Goal: Use online tool/utility: Utilize a website feature to perform a specific function

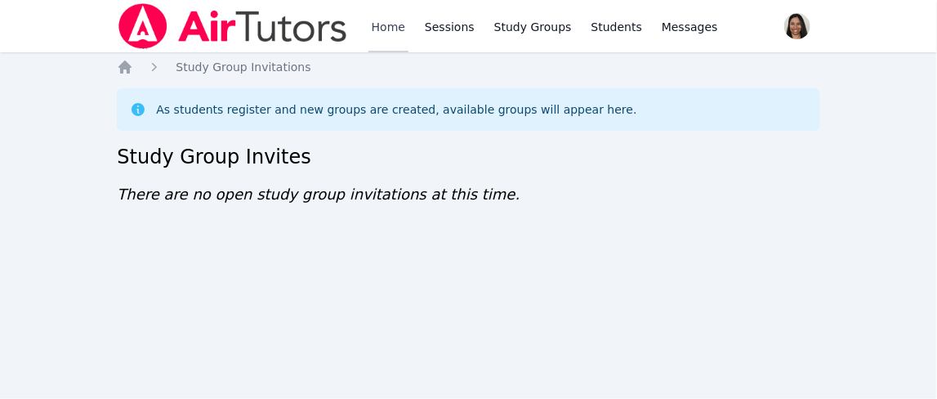
click at [394, 27] on link "Home" at bounding box center [388, 26] width 40 height 52
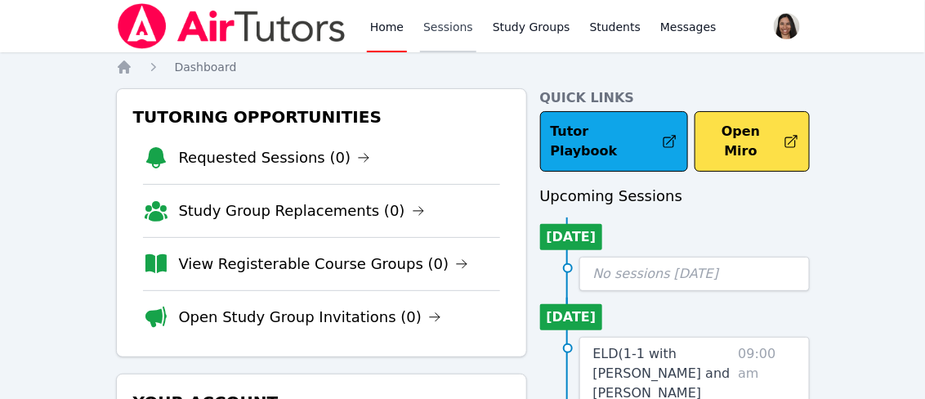
click at [453, 26] on link "Sessions" at bounding box center [448, 26] width 56 height 52
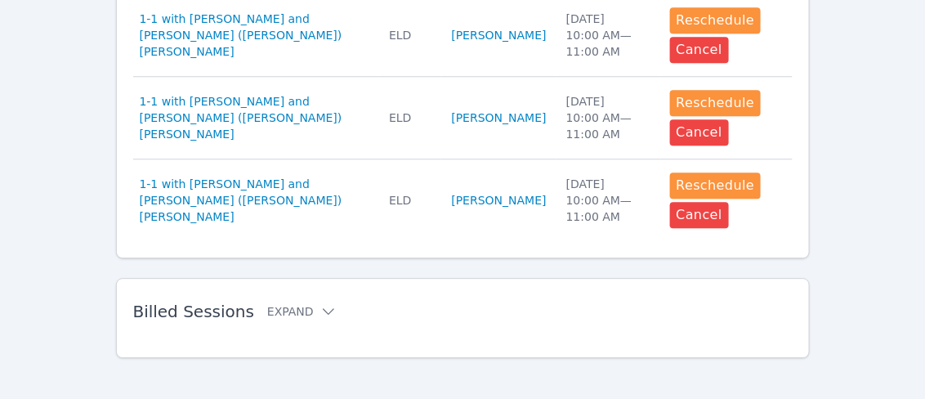
scroll to position [1182, 0]
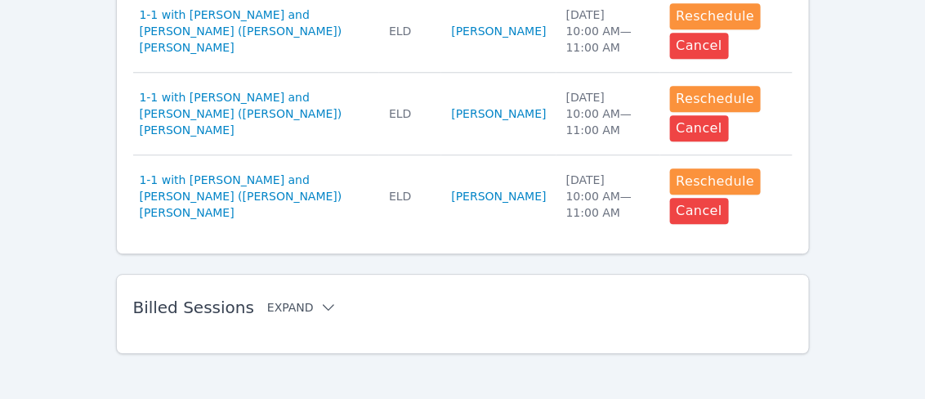
click at [320, 299] on icon at bounding box center [328, 307] width 16 height 16
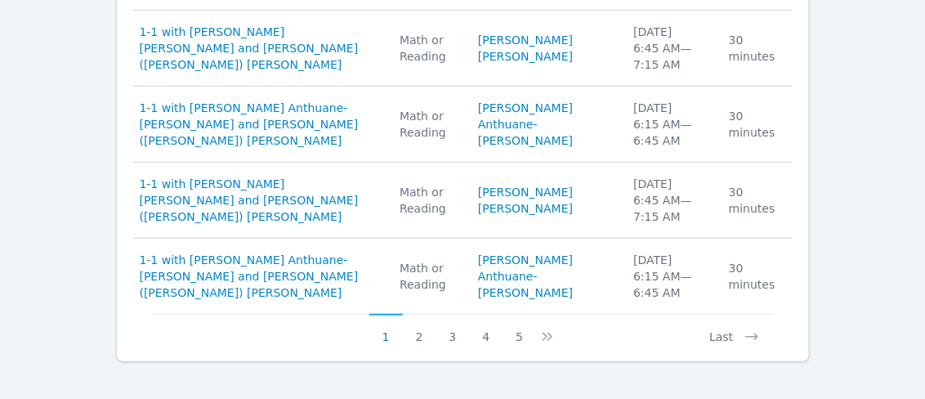
scroll to position [2002, 0]
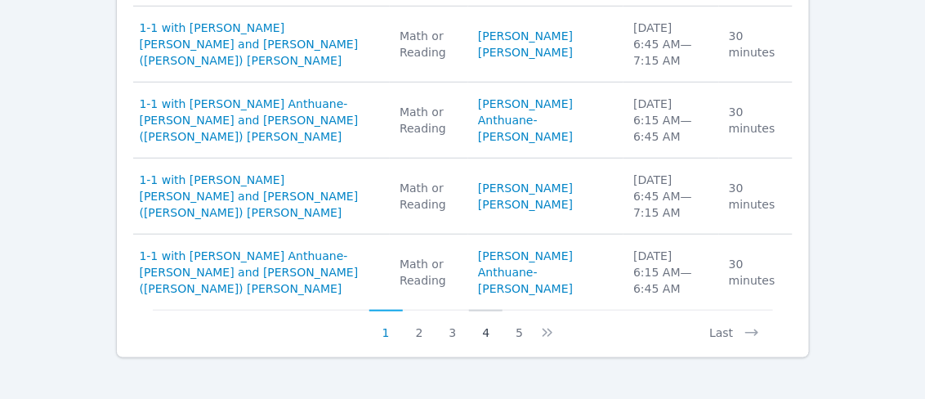
click at [485, 324] on button "4" at bounding box center [485, 325] width 33 height 31
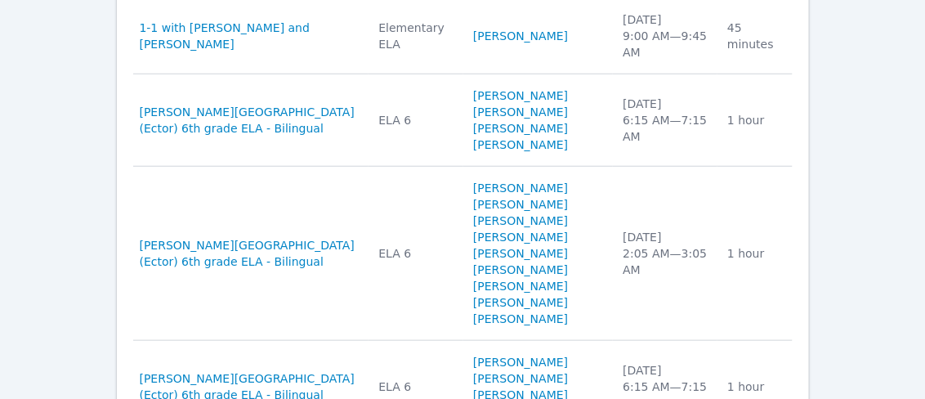
scroll to position [2132, 0]
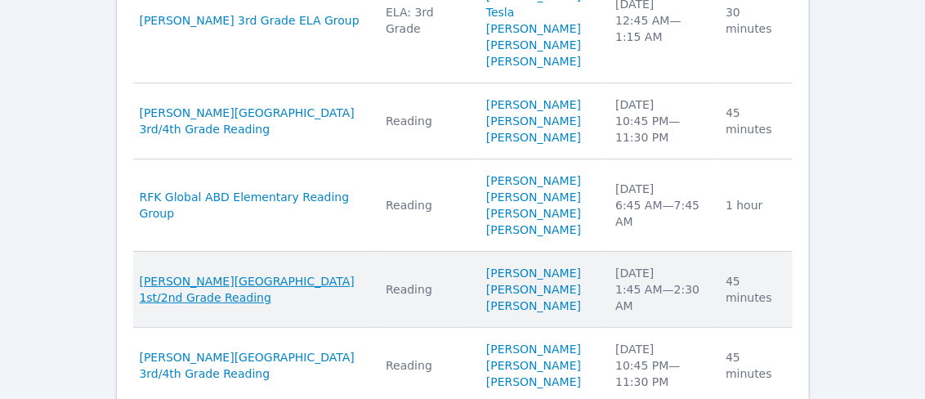
scroll to position [1593, 0]
click at [208, 284] on span "Bunche Elementary 1st/2nd Grade Reading" at bounding box center [253, 290] width 227 height 33
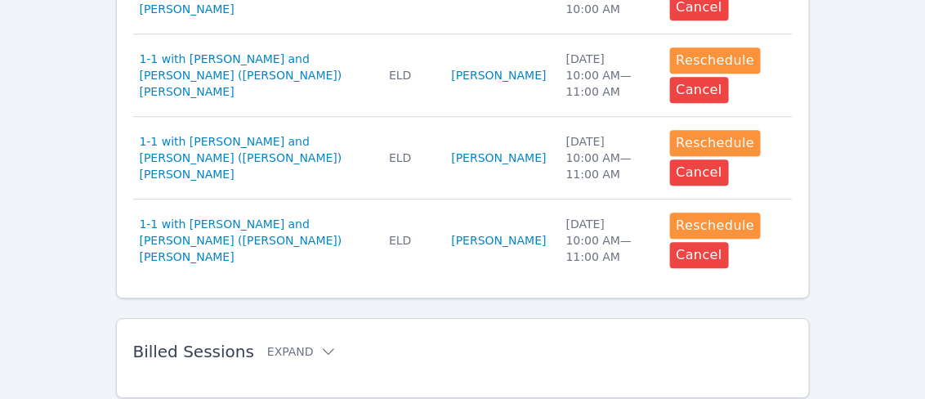
scroll to position [1182, 0]
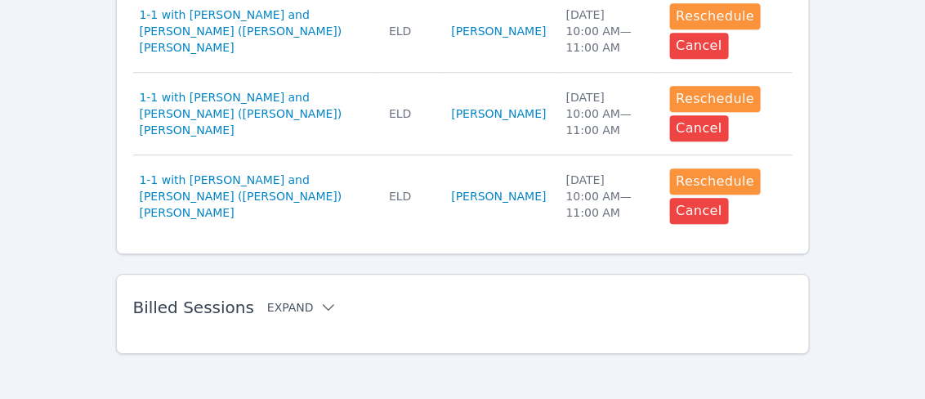
click at [320, 299] on icon at bounding box center [328, 307] width 16 height 16
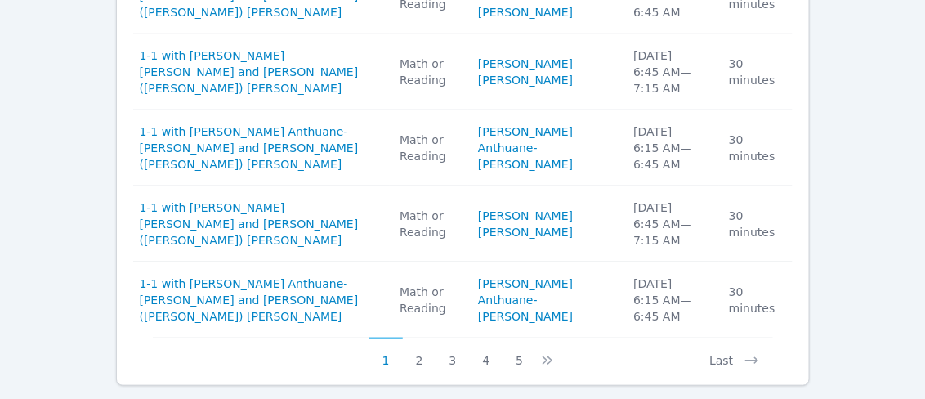
scroll to position [2002, 0]
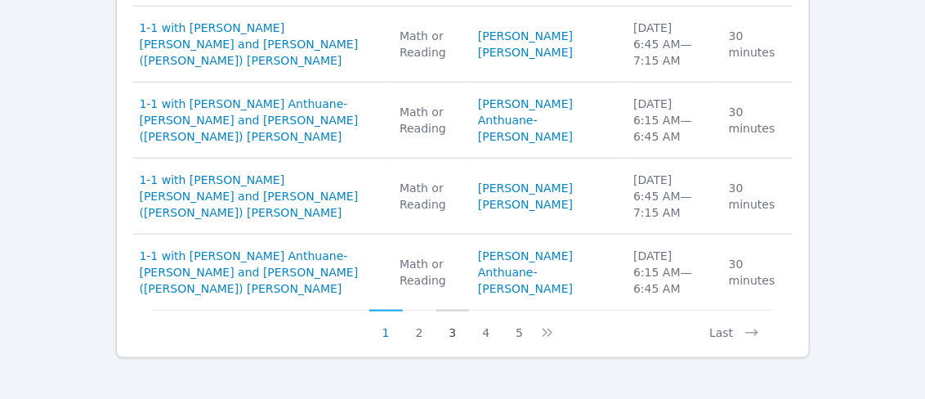
click at [450, 324] on button "3" at bounding box center [452, 325] width 33 height 31
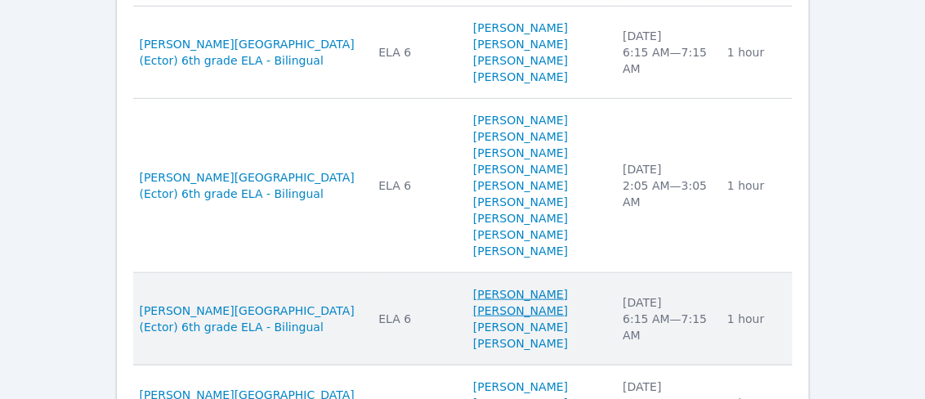
scroll to position [2067, 0]
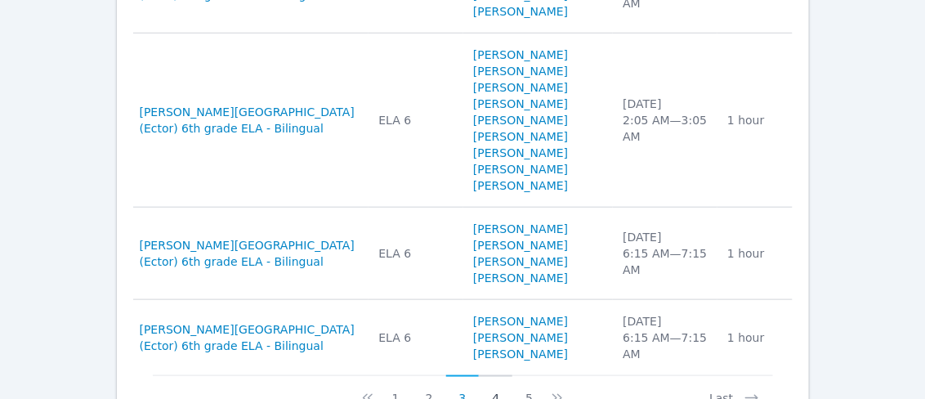
click at [498, 375] on button "4" at bounding box center [495, 390] width 33 height 31
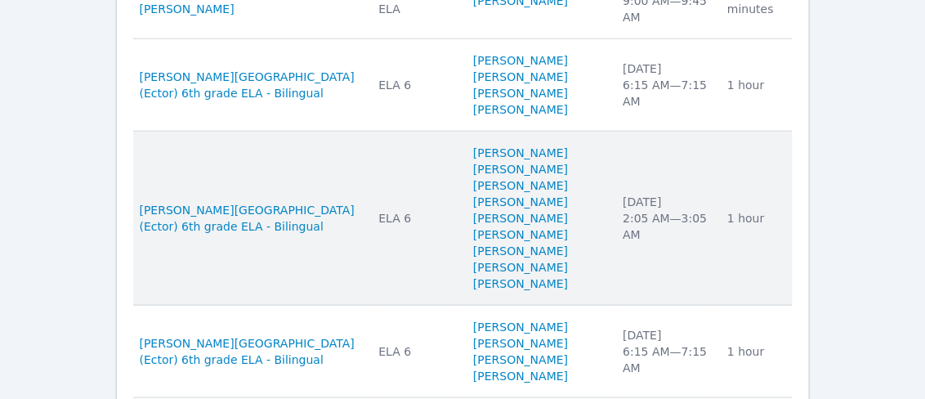
scroll to position [2132, 0]
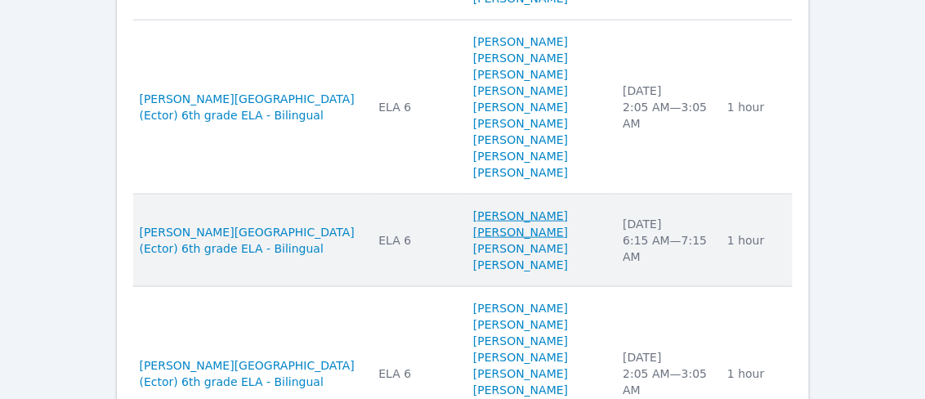
scroll to position [2198, 0]
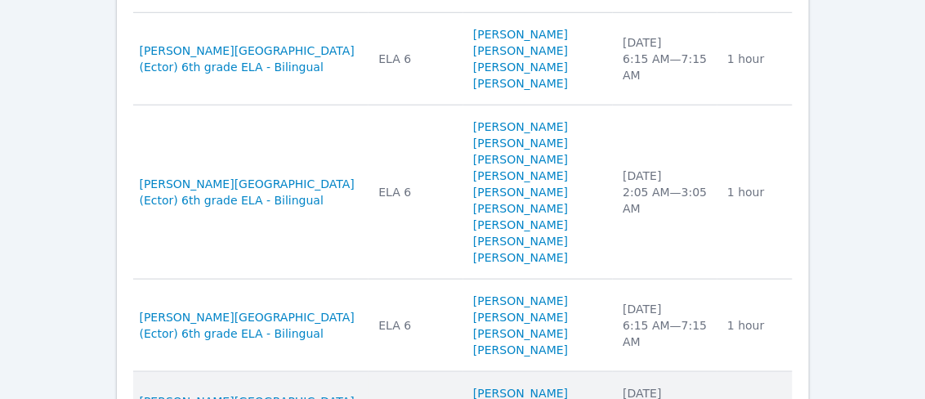
scroll to position [2132, 0]
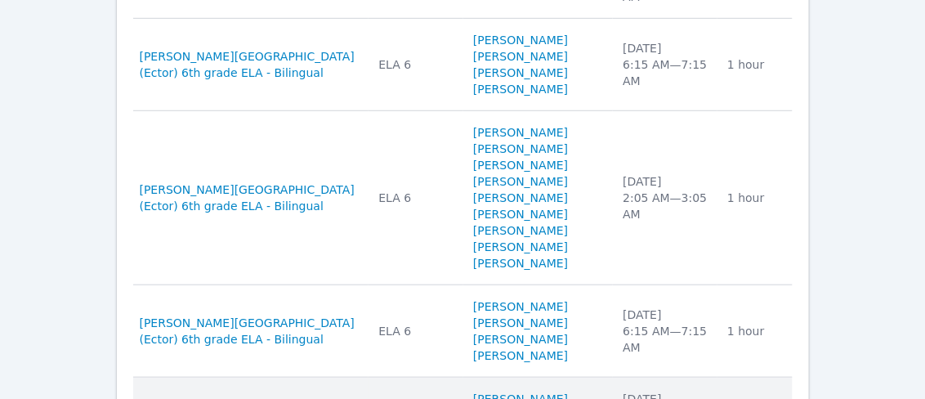
scroll to position [2067, 0]
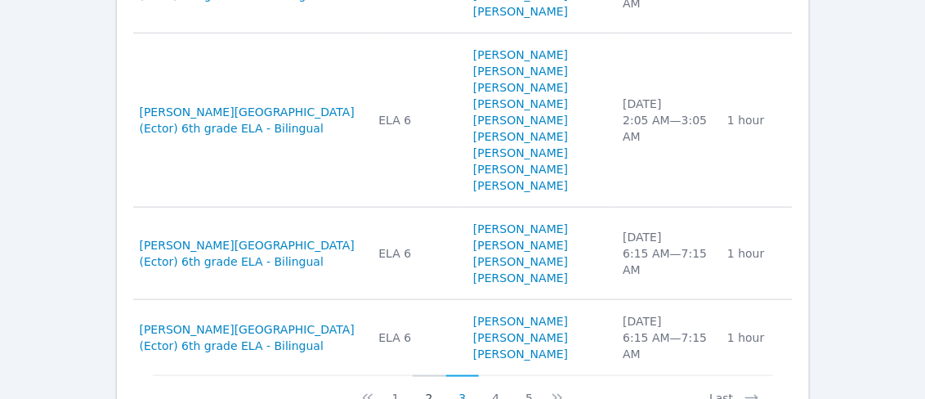
click at [431, 375] on button "2" at bounding box center [429, 390] width 33 height 31
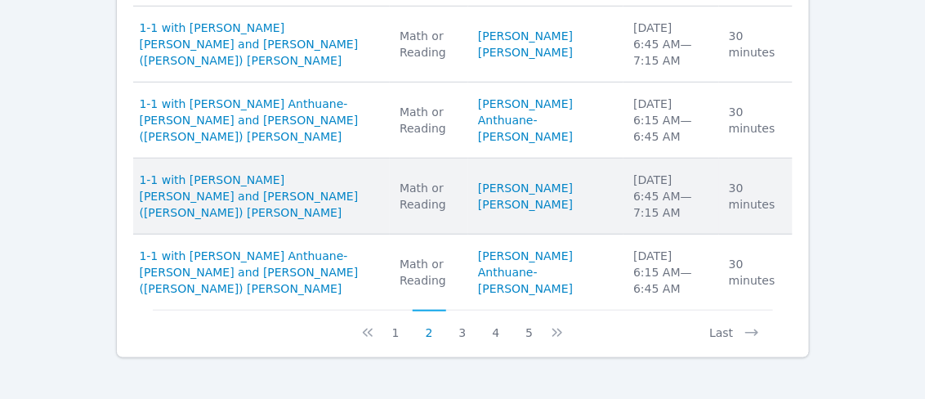
scroll to position [2002, 0]
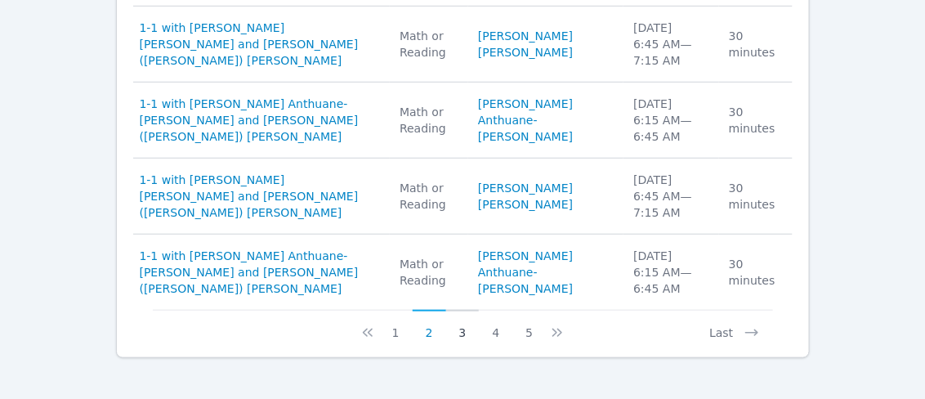
click at [462, 326] on button "3" at bounding box center [462, 325] width 33 height 31
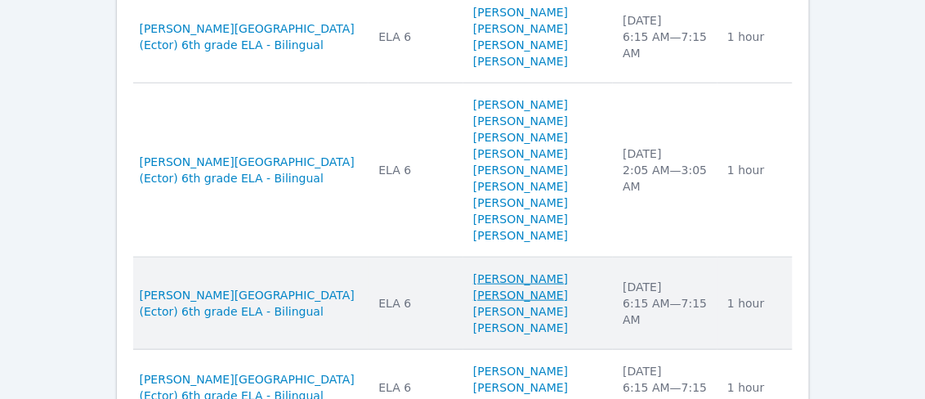
scroll to position [2067, 0]
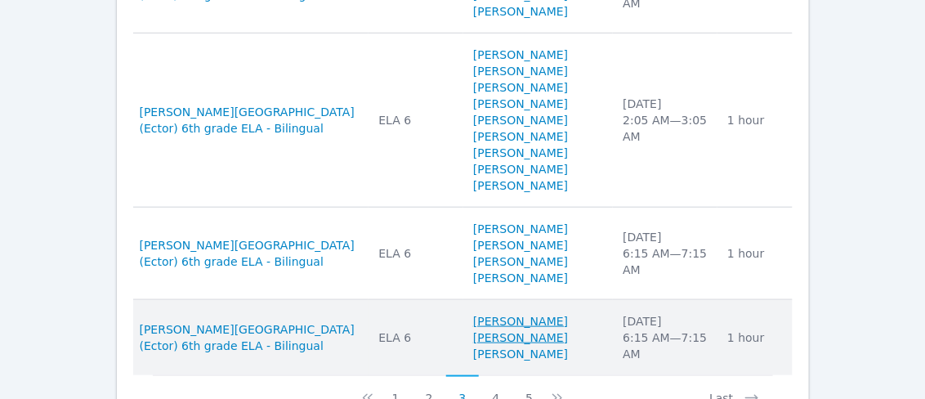
click at [521, 313] on link "IAN VILLALOBOS FRANCO" at bounding box center [538, 329] width 130 height 33
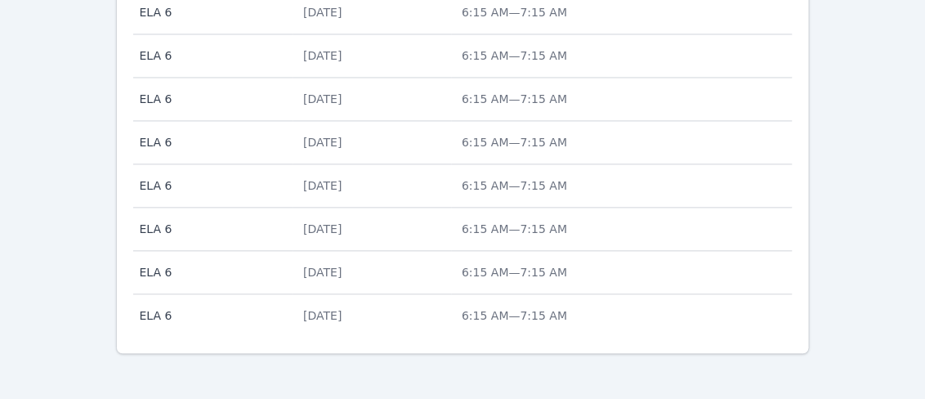
scroll to position [871, 0]
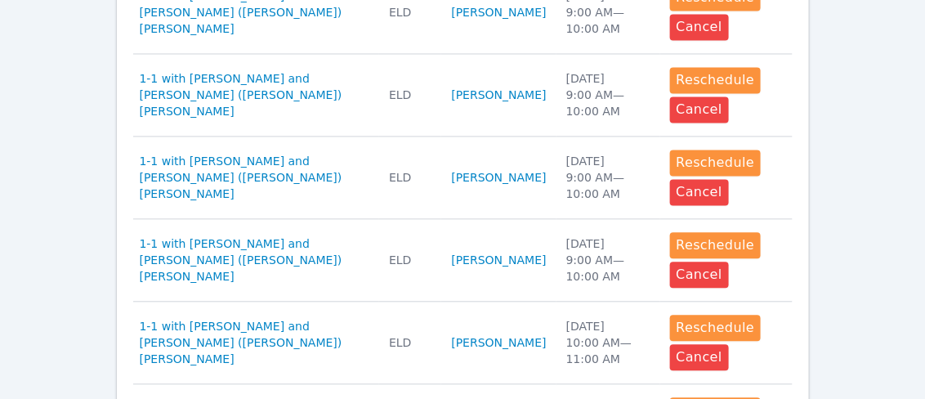
scroll to position [1182, 0]
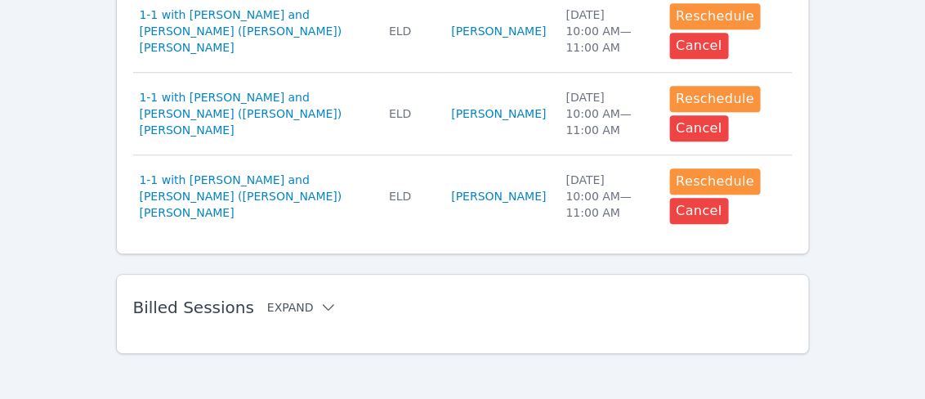
click at [298, 300] on button "Expand" at bounding box center [301, 307] width 69 height 16
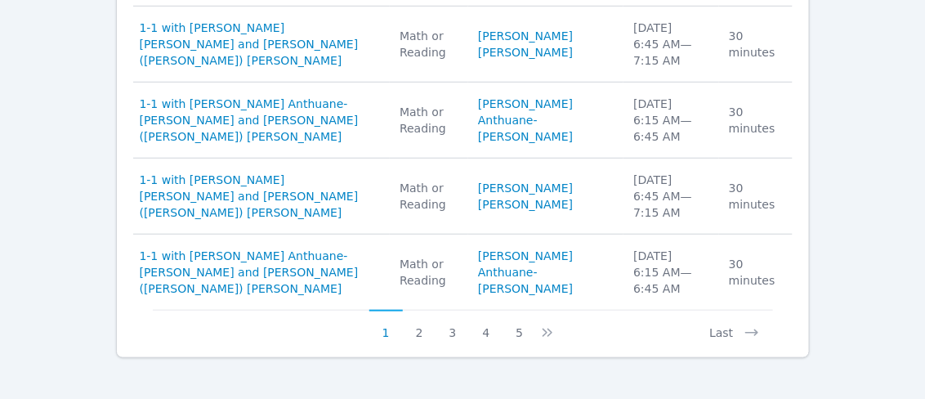
scroll to position [2000, 0]
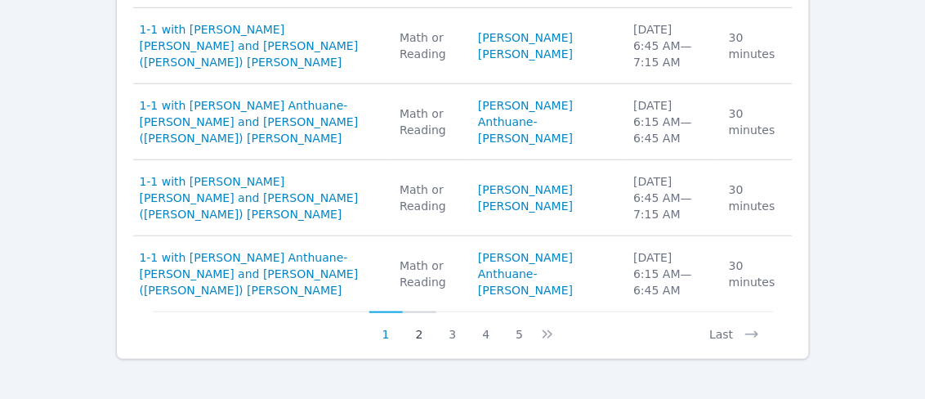
click at [425, 325] on button "2" at bounding box center [419, 326] width 33 height 31
click at [430, 329] on button "2" at bounding box center [429, 326] width 33 height 31
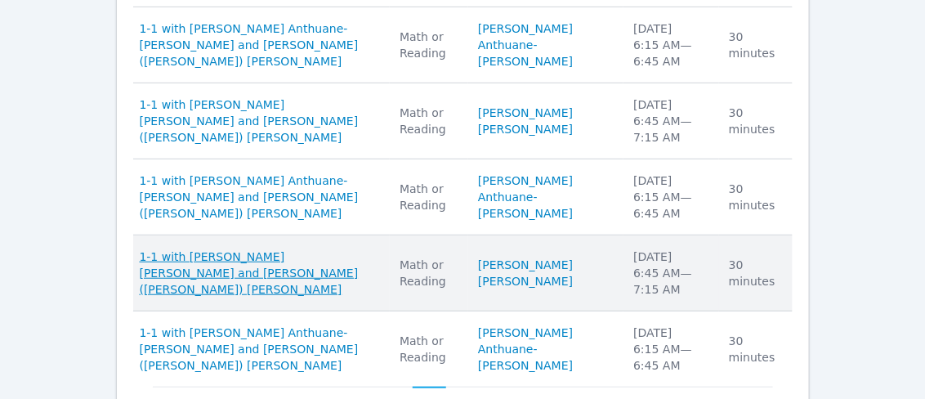
scroll to position [2002, 0]
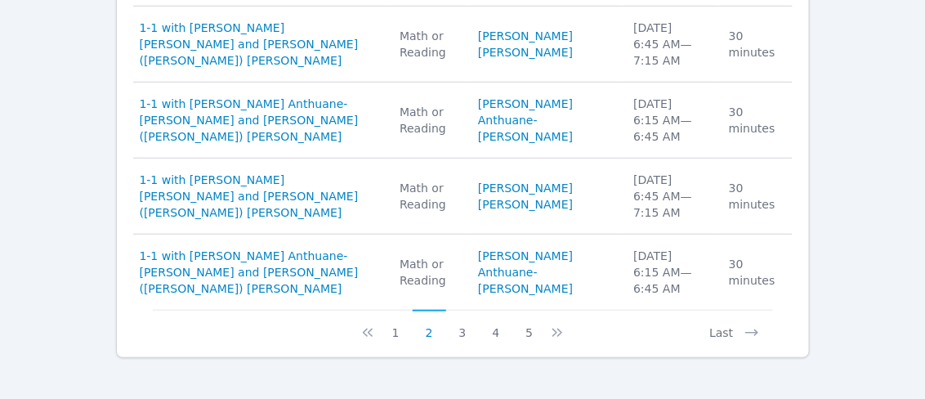
click at [431, 324] on button "2" at bounding box center [429, 325] width 33 height 31
click at [463, 328] on button "3" at bounding box center [462, 325] width 33 height 31
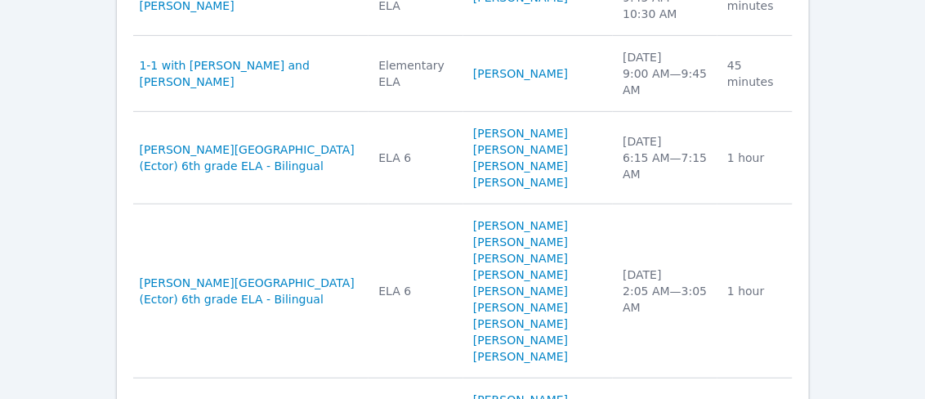
scroll to position [2067, 0]
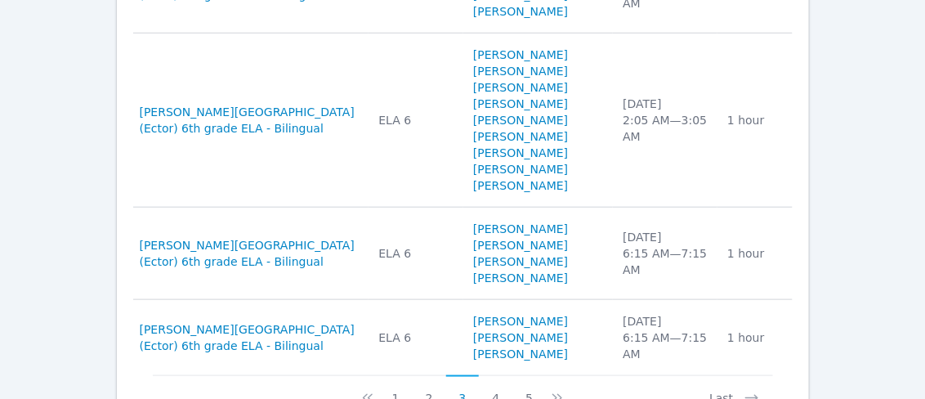
click at [492, 375] on button "4" at bounding box center [495, 390] width 33 height 31
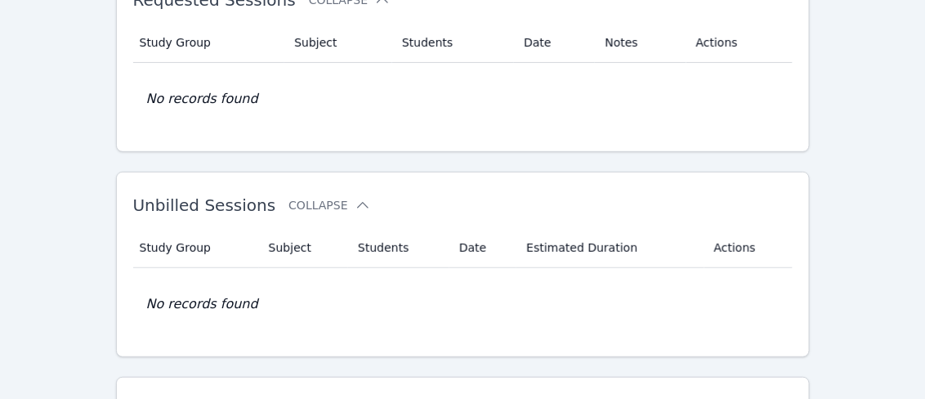
scroll to position [0, 0]
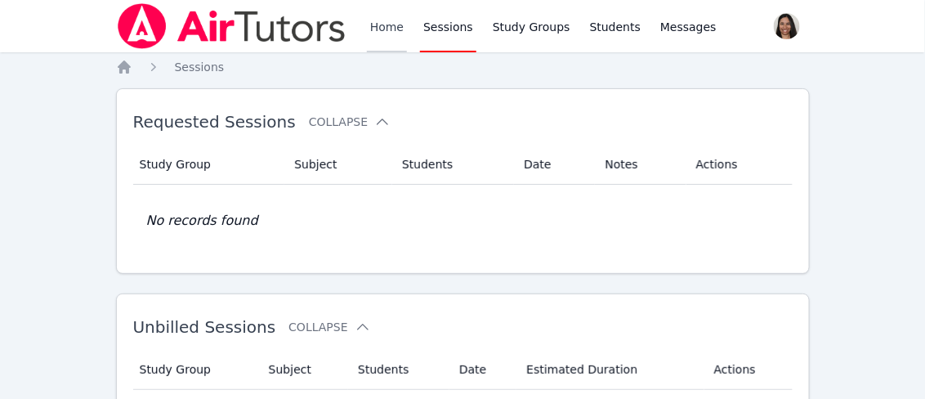
click at [382, 20] on link "Home" at bounding box center [387, 26] width 40 height 52
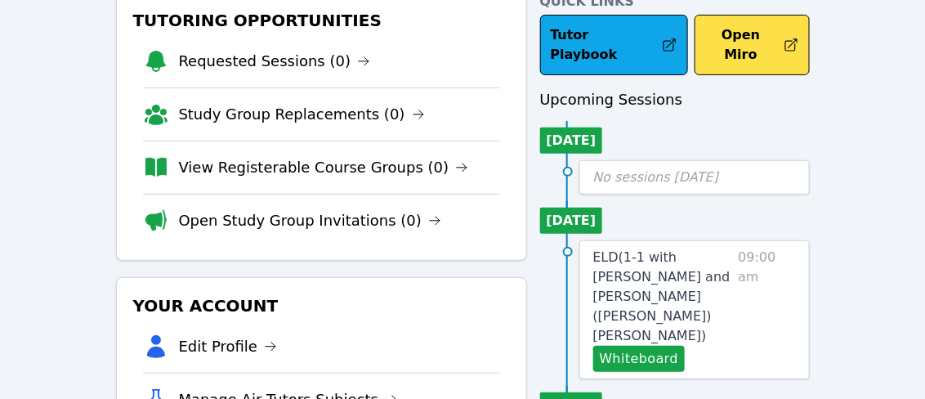
scroll to position [273, 0]
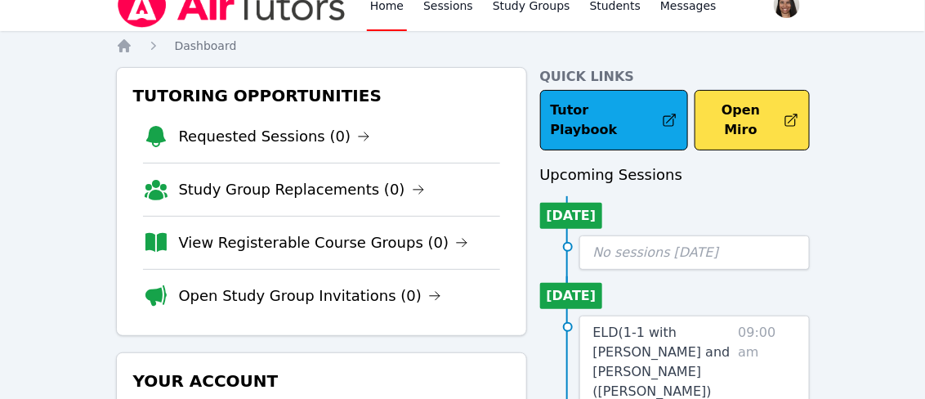
scroll to position [21, 0]
click at [587, 11] on link "Students" at bounding box center [615, 5] width 57 height 52
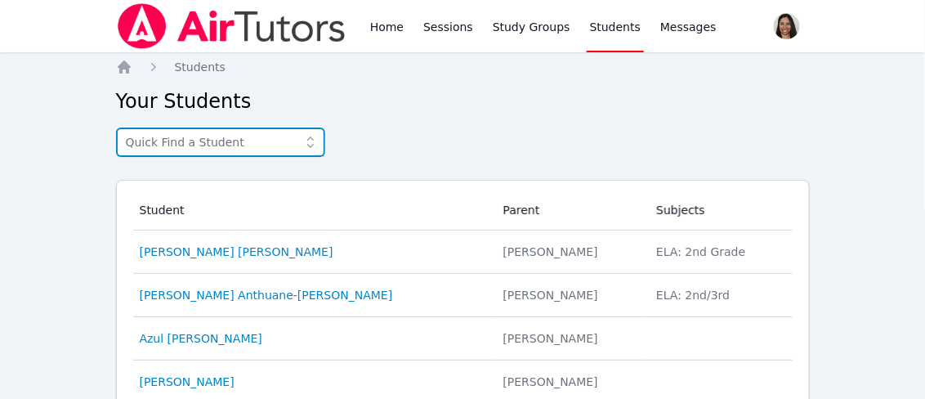
click at [229, 140] on input "text" at bounding box center [220, 141] width 209 height 29
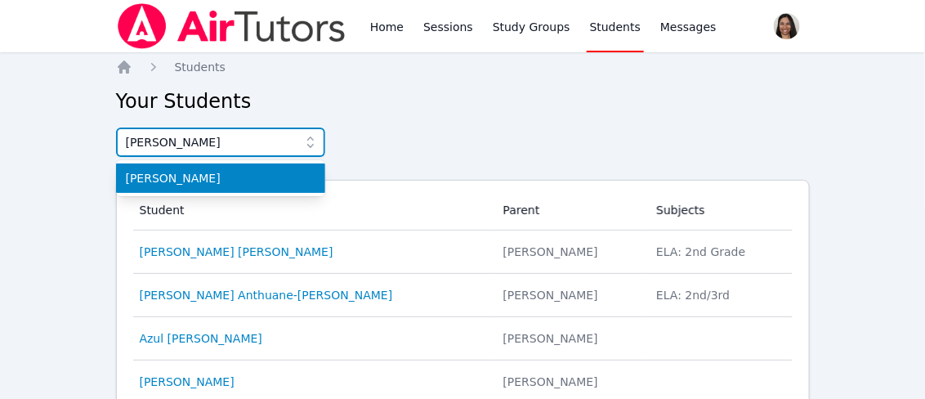
type input "matias"
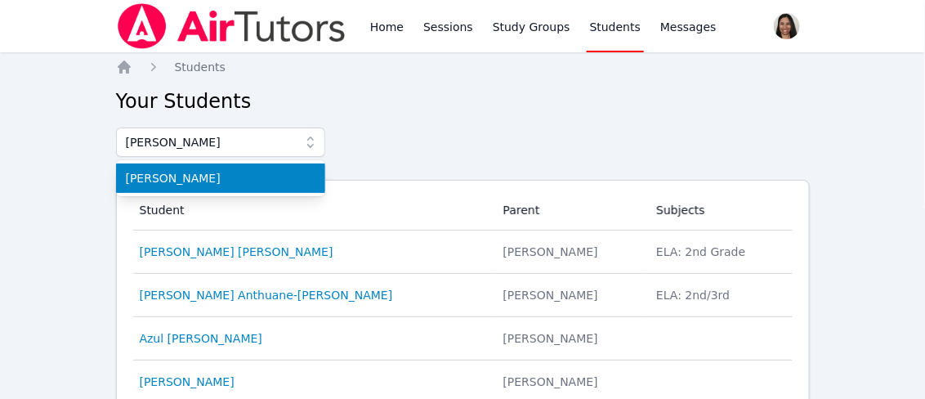
click at [184, 181] on span "Matias Viano" at bounding box center [221, 178] width 190 height 16
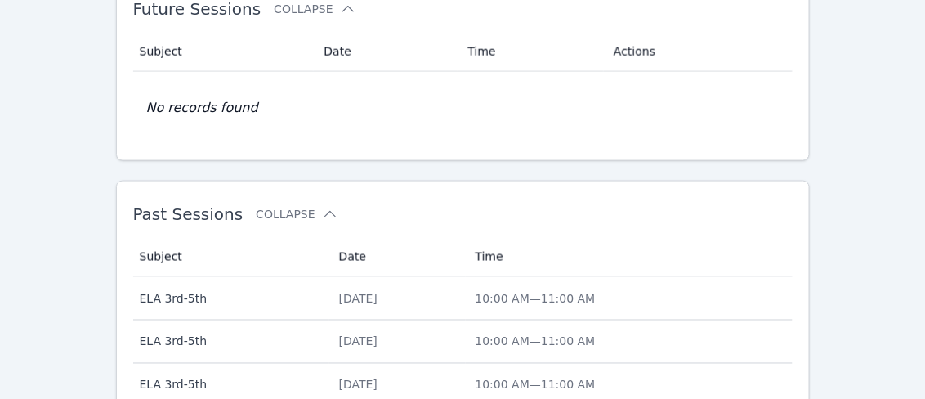
scroll to position [558, 0]
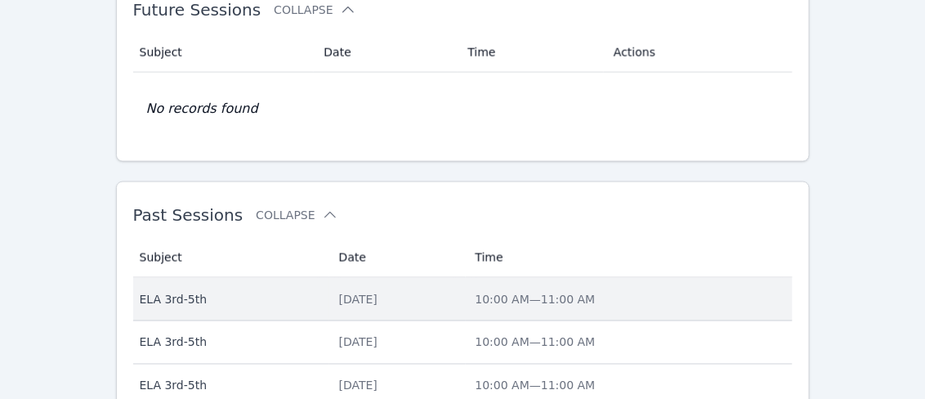
click at [549, 292] on span "10:00 AM — 11:00 AM" at bounding box center [536, 298] width 120 height 13
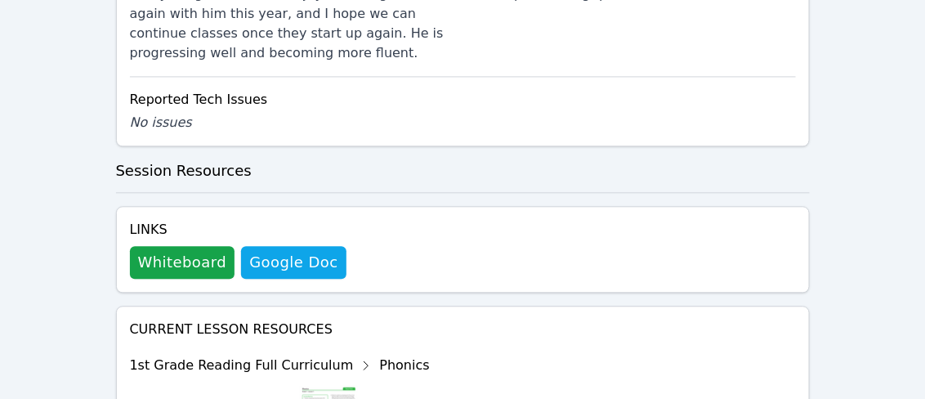
scroll to position [939, 0]
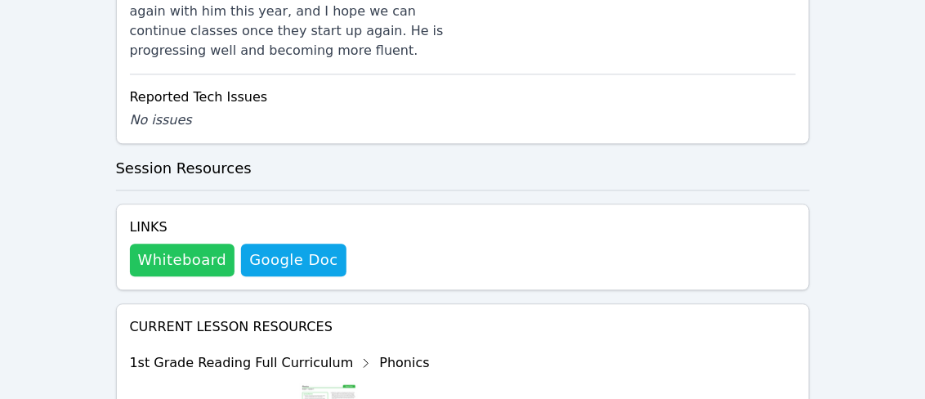
click at [199, 243] on button "Whiteboard" at bounding box center [182, 259] width 105 height 33
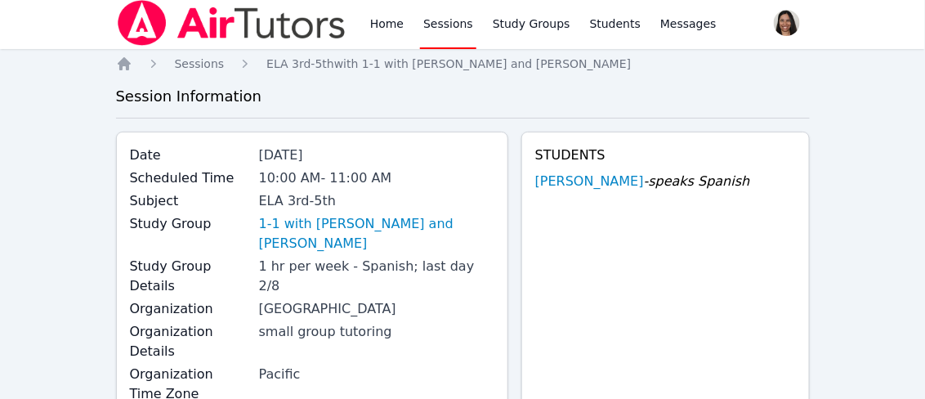
scroll to position [0, 0]
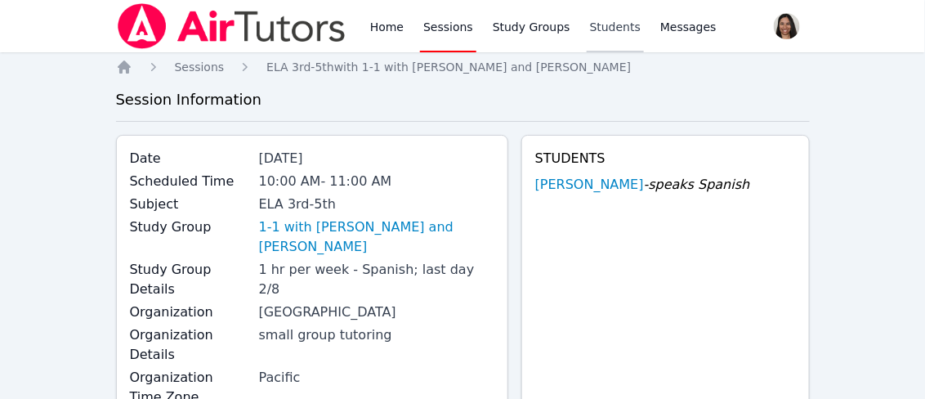
click at [603, 29] on link "Students" at bounding box center [615, 26] width 57 height 52
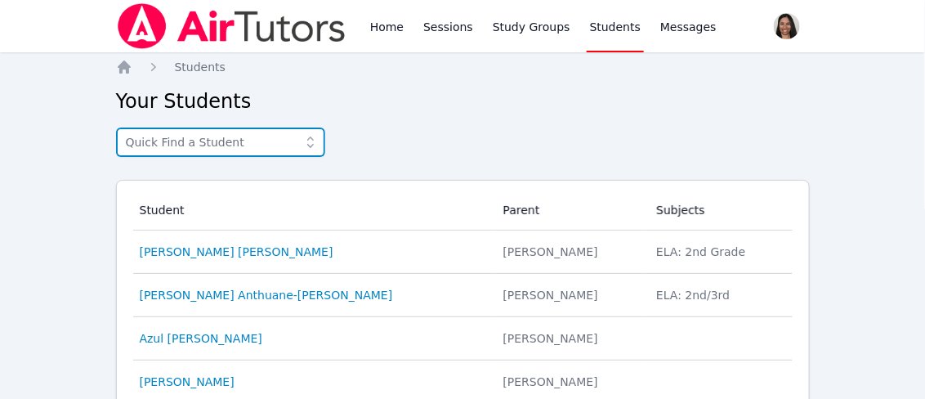
click at [261, 135] on input "text" at bounding box center [220, 141] width 209 height 29
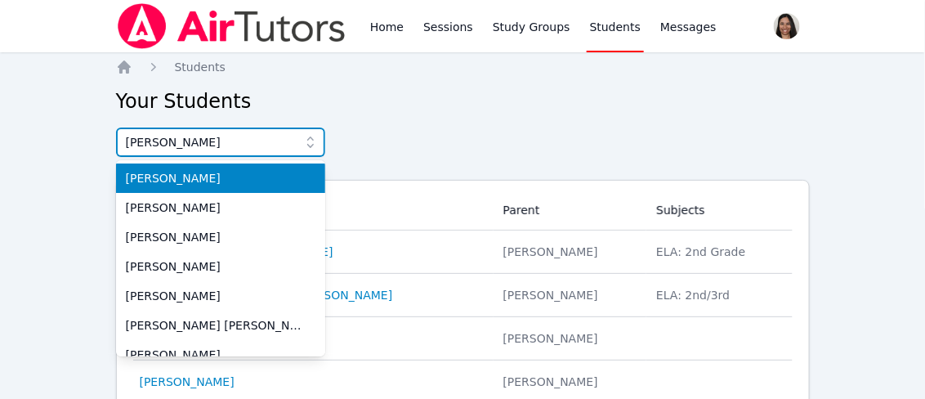
type input "melanie"
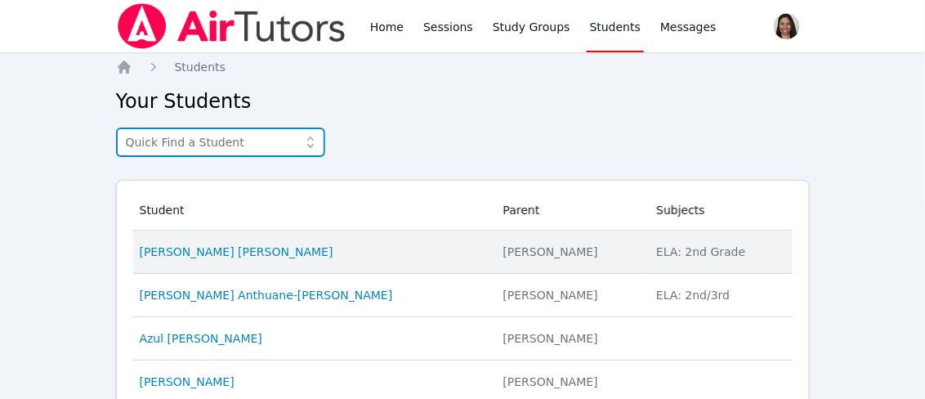
scroll to position [139, 0]
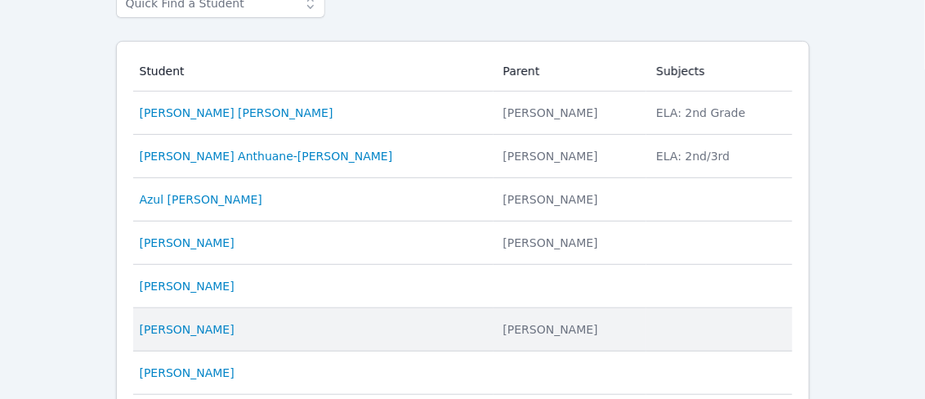
click at [217, 327] on div "Melanie Romo" at bounding box center [312, 329] width 344 height 16
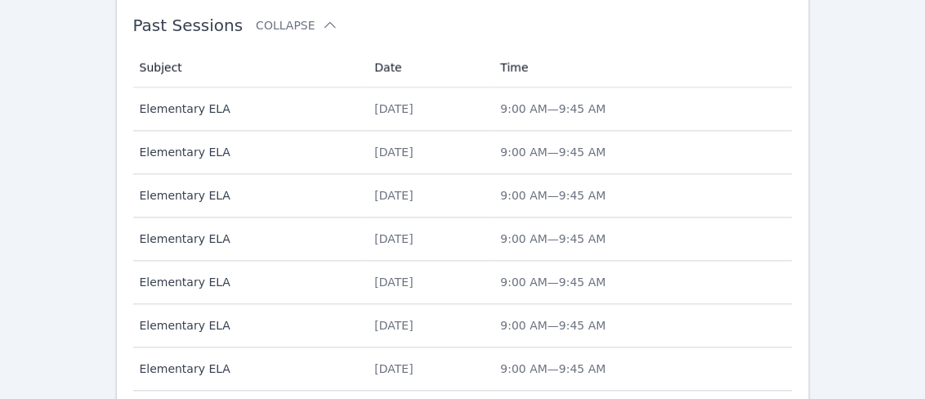
scroll to position [811, 0]
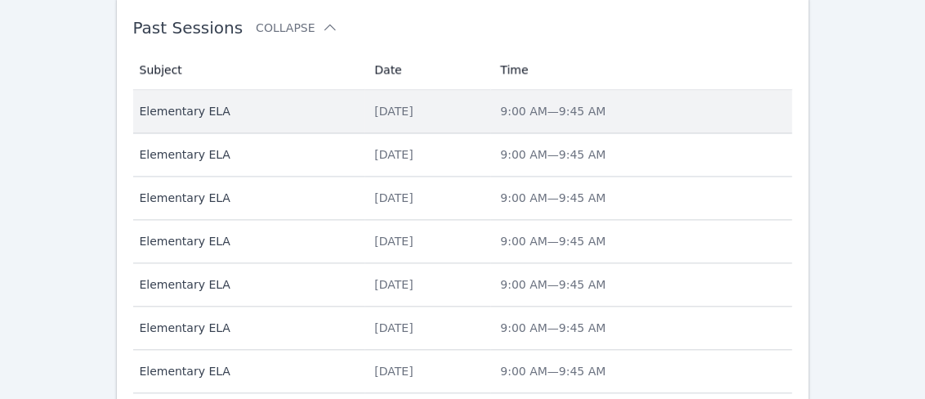
click at [218, 104] on span "Elementary ELA" at bounding box center [248, 112] width 216 height 16
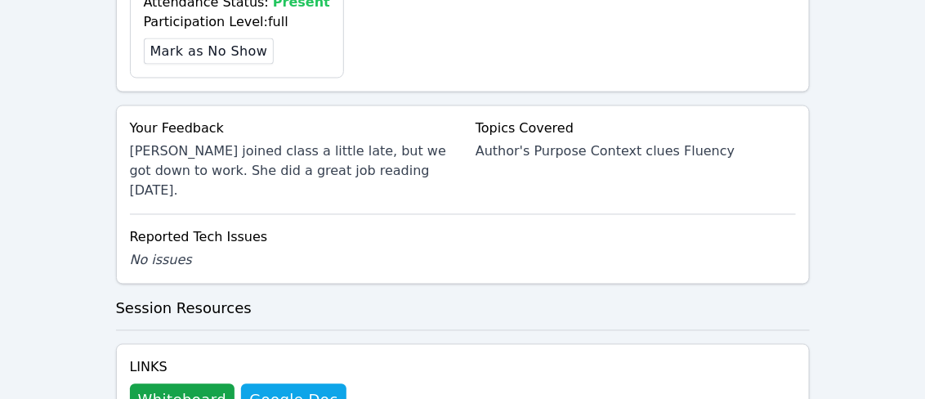
scroll to position [739, 0]
click at [185, 384] on button "Whiteboard" at bounding box center [182, 400] width 105 height 33
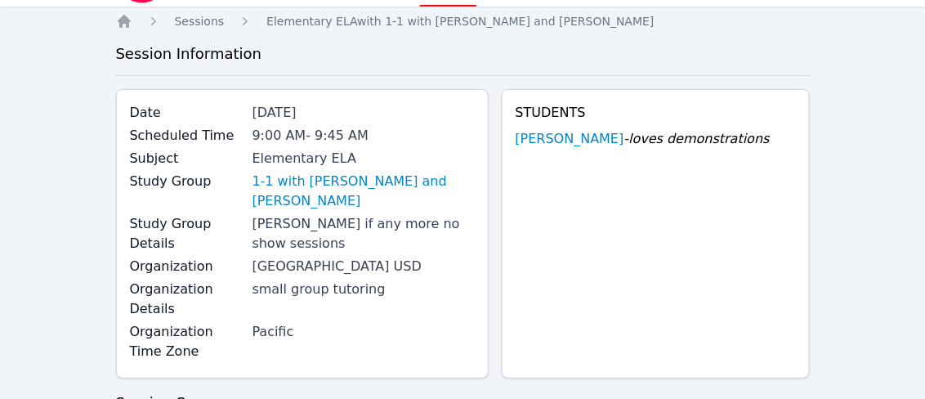
scroll to position [0, 0]
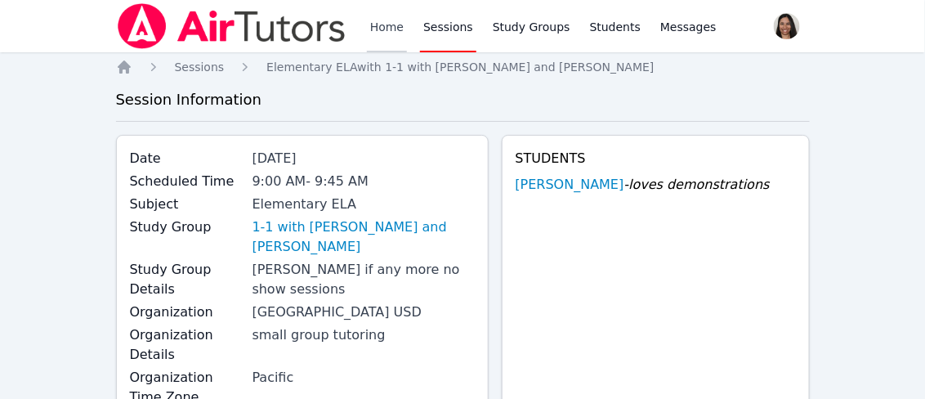
click at [394, 33] on link "Home" at bounding box center [387, 26] width 40 height 52
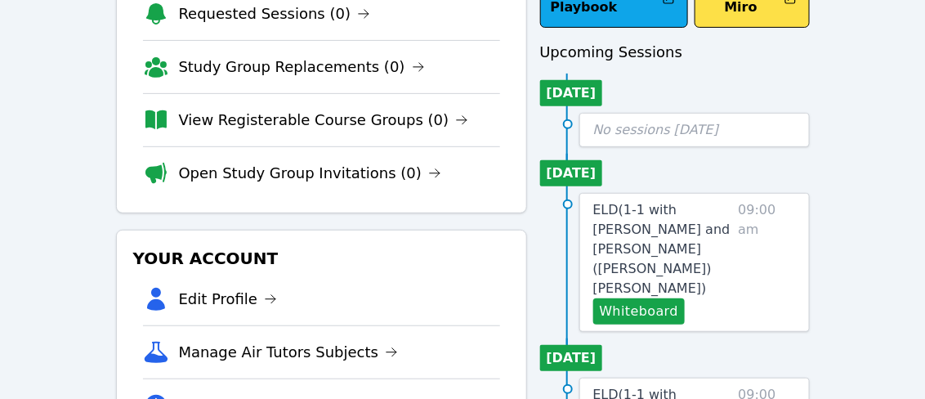
scroll to position [118, 0]
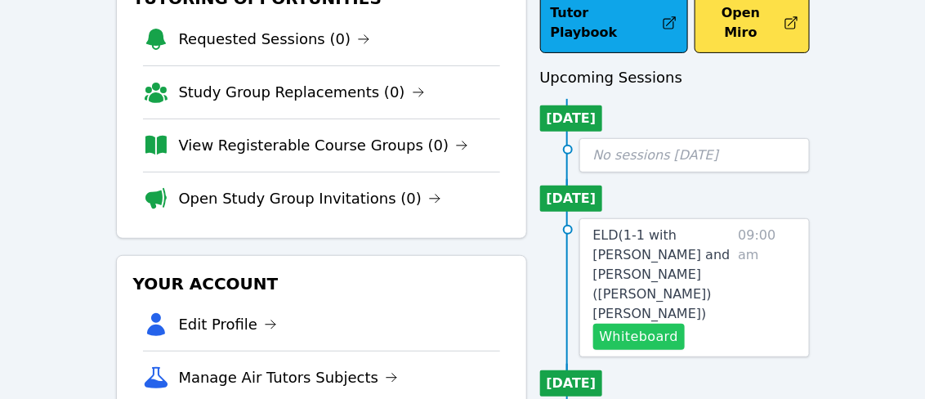
click at [663, 324] on button "Whiteboard" at bounding box center [639, 337] width 92 height 26
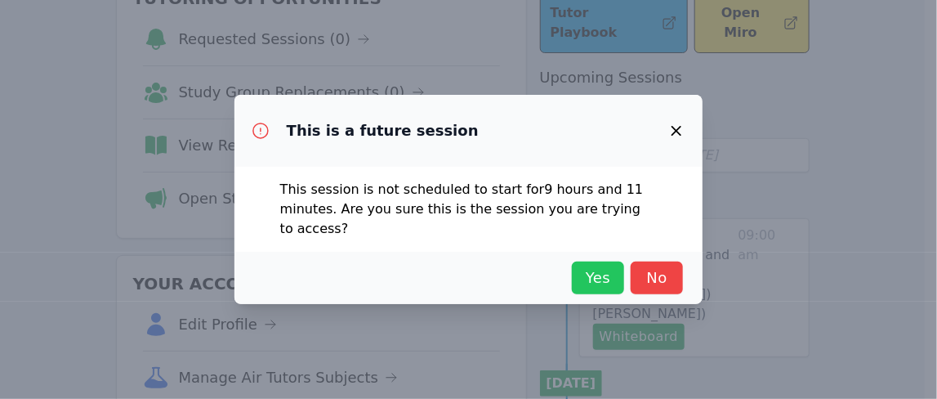
click at [590, 280] on span "Yes" at bounding box center [598, 277] width 36 height 23
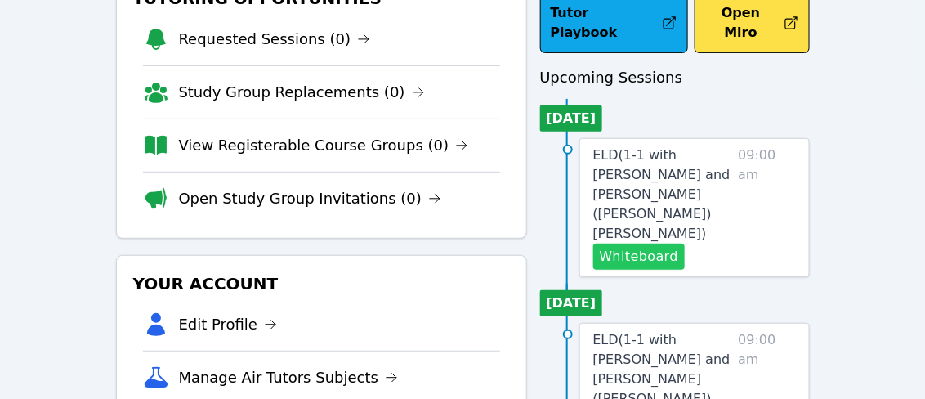
click at [641, 243] on button "Whiteboard" at bounding box center [639, 256] width 92 height 26
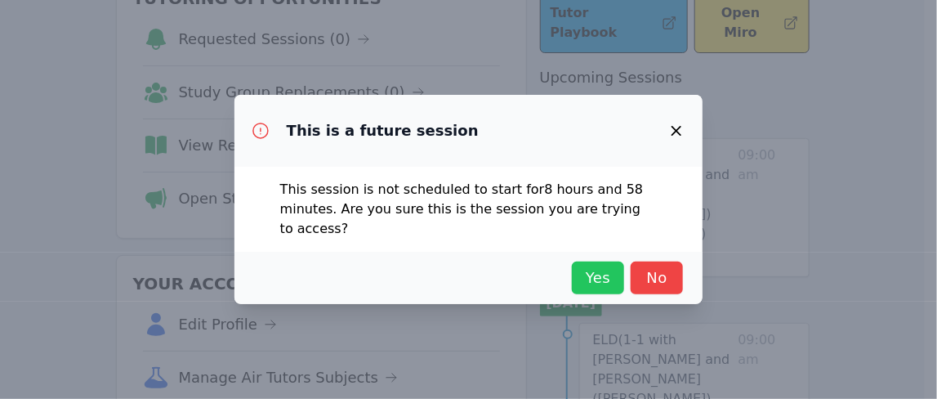
click at [588, 271] on span "Yes" at bounding box center [598, 277] width 36 height 23
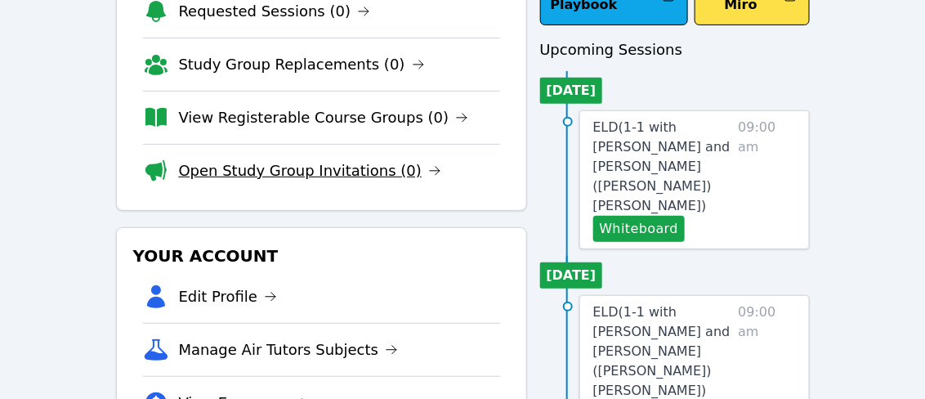
scroll to position [0, 0]
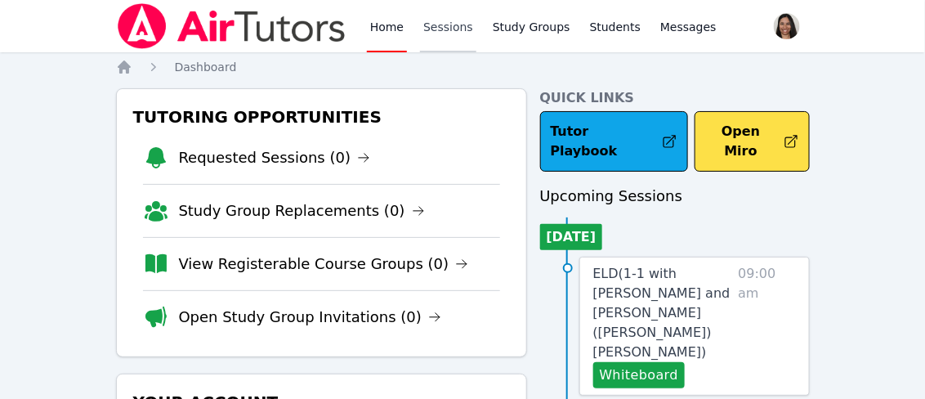
click at [431, 30] on link "Sessions" at bounding box center [448, 26] width 56 height 52
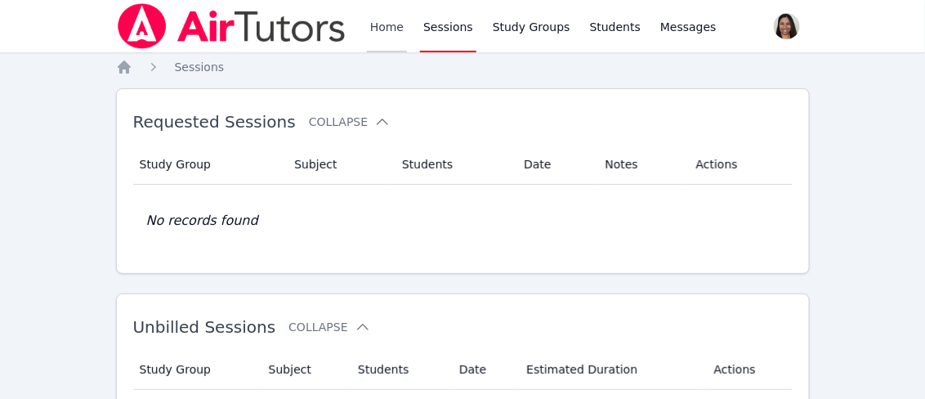
click at [392, 34] on link "Home" at bounding box center [387, 26] width 40 height 52
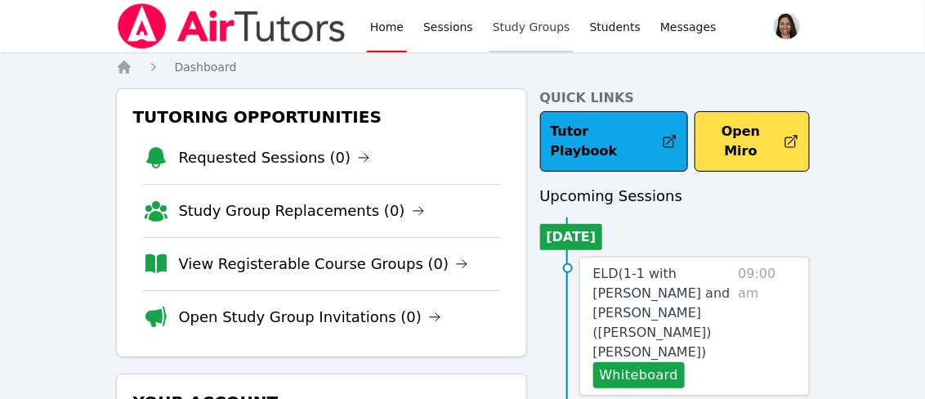
click at [522, 29] on link "Study Groups" at bounding box center [531, 26] width 84 height 52
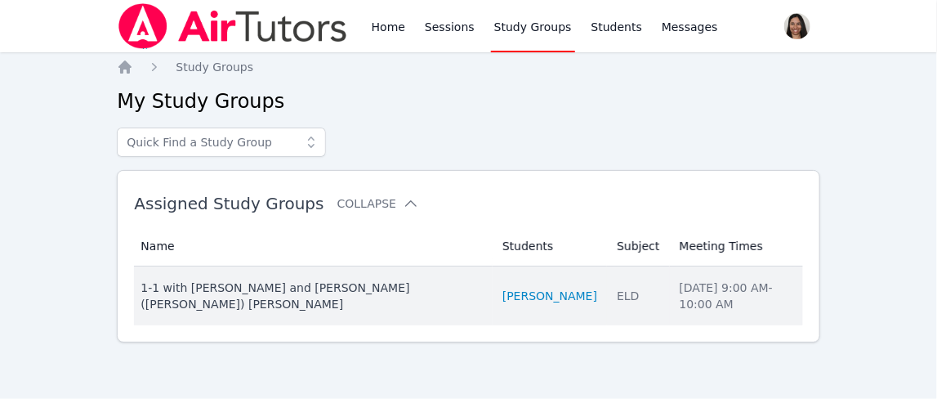
click at [366, 282] on div "1-1 with [PERSON_NAME] and [PERSON_NAME] ([PERSON_NAME]) [PERSON_NAME]" at bounding box center [312, 295] width 342 height 33
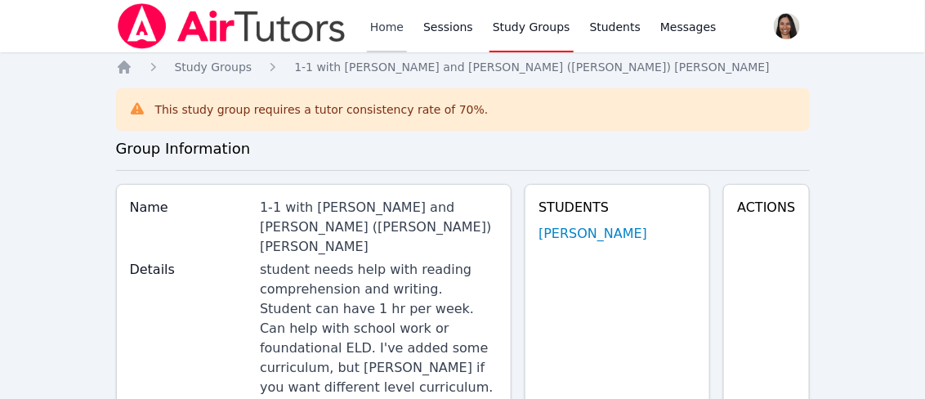
click at [383, 30] on link "Home" at bounding box center [387, 26] width 40 height 52
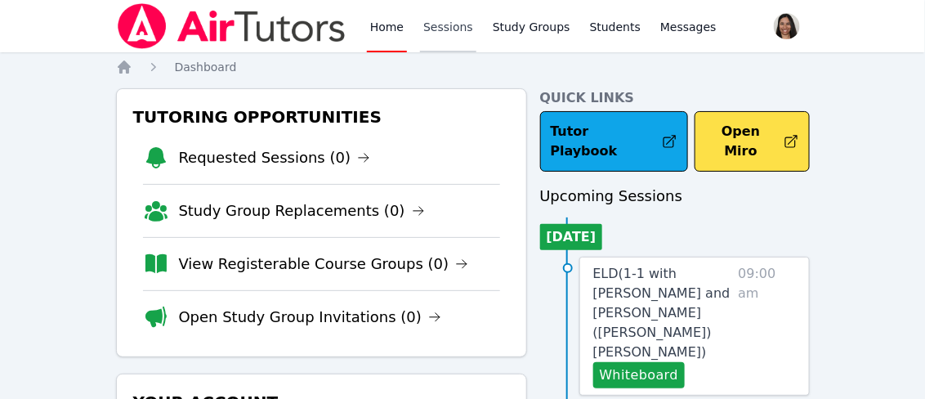
click at [434, 29] on link "Sessions" at bounding box center [448, 26] width 56 height 52
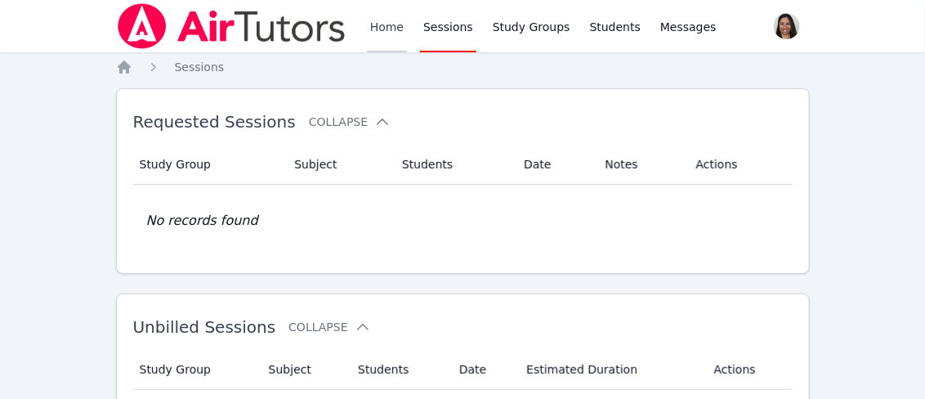
click at [379, 29] on link "Home" at bounding box center [387, 26] width 40 height 52
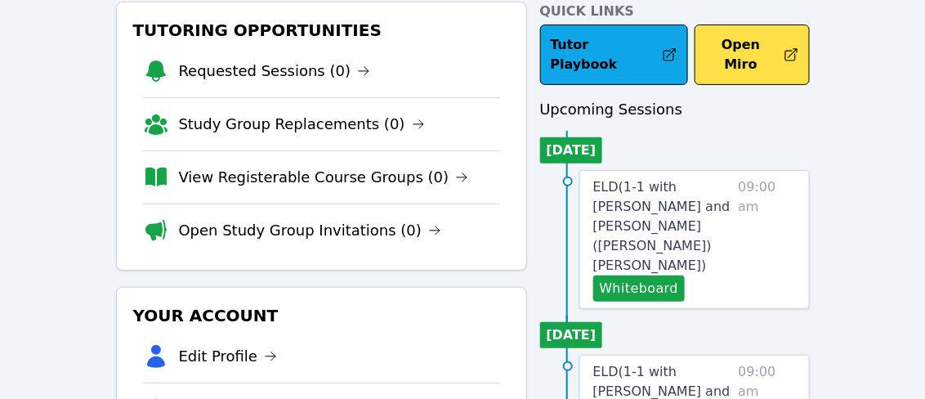
scroll to position [89, 0]
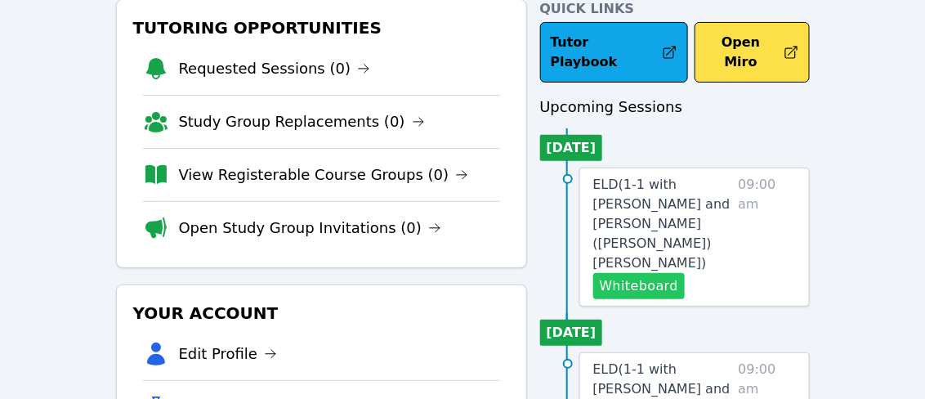
click at [654, 273] on button "Whiteboard" at bounding box center [639, 286] width 92 height 26
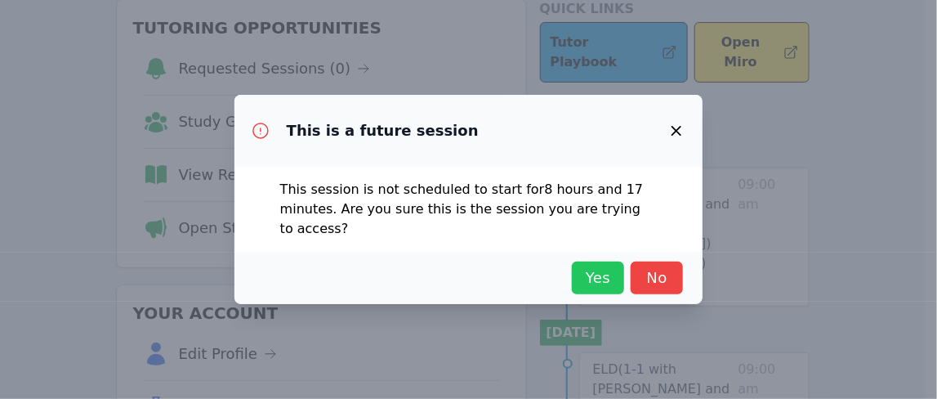
click at [592, 275] on span "Yes" at bounding box center [598, 277] width 36 height 23
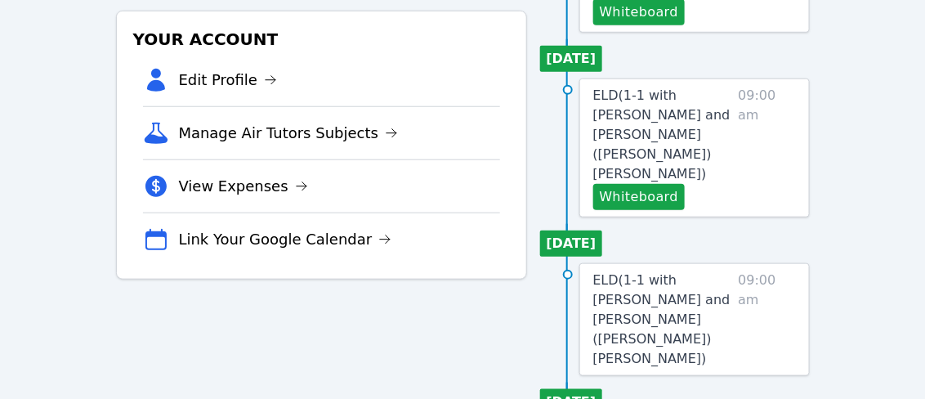
scroll to position [0, 0]
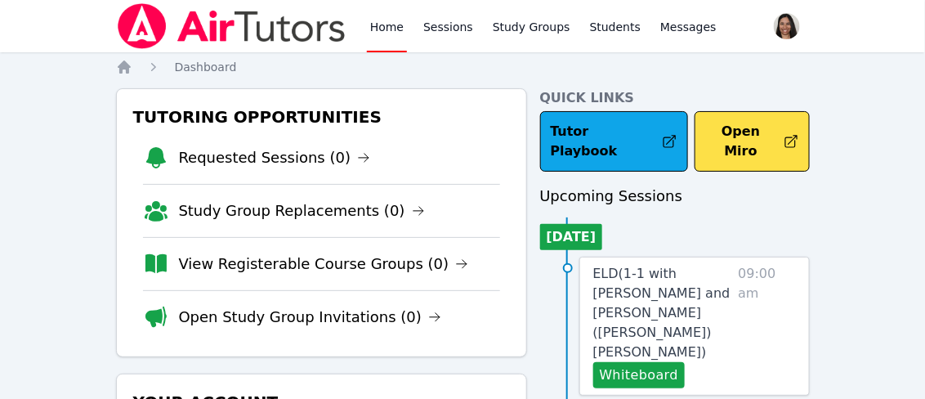
click at [391, 27] on link "Home" at bounding box center [387, 26] width 40 height 52
click at [207, 70] on span "Dashboard" at bounding box center [206, 66] width 62 height 13
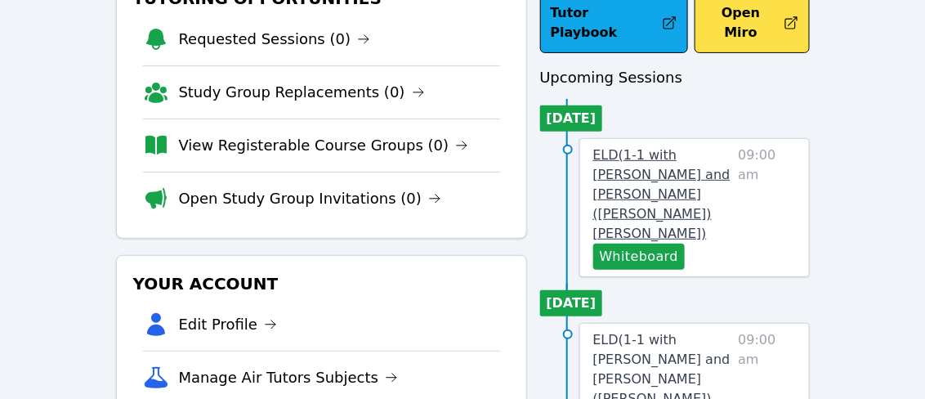
click at [645, 147] on span "ELD ( 1-1 with Rey MacKay and Jennifer (Jen) Grubbs )" at bounding box center [661, 194] width 137 height 94
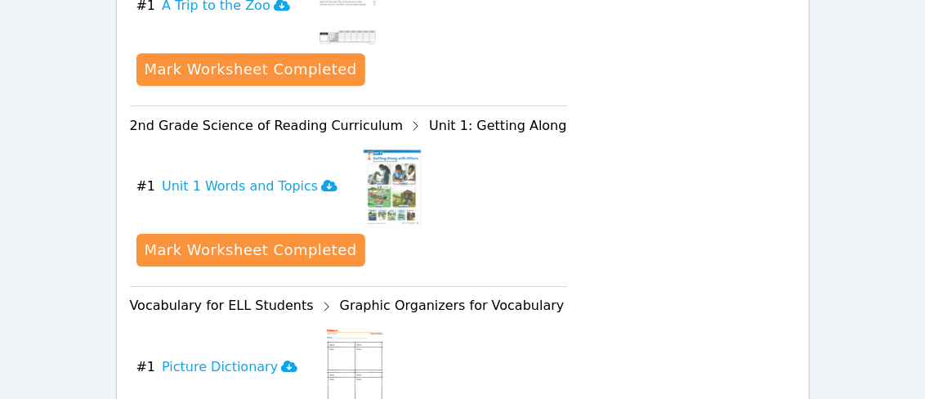
scroll to position [1565, 0]
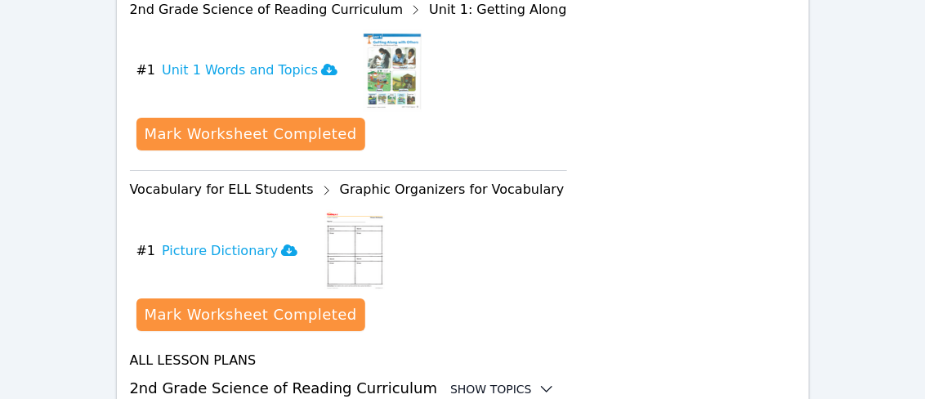
click at [538, 381] on icon at bounding box center [546, 389] width 16 height 16
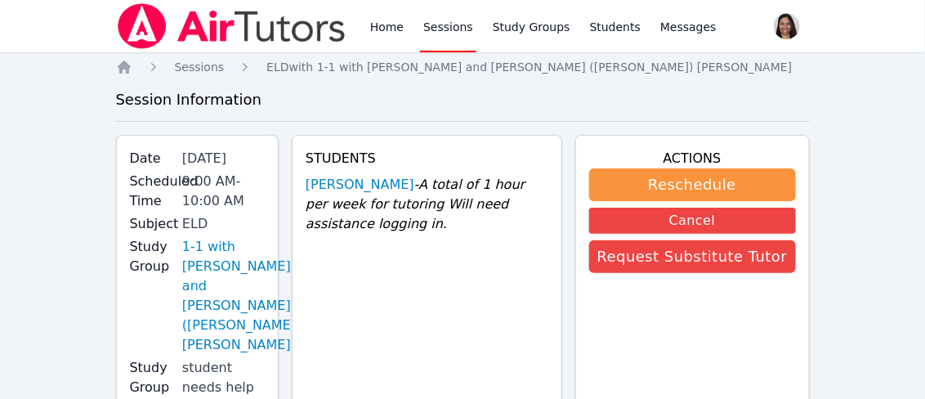
scroll to position [1, 0]
click at [132, 64] on ol "Home Sessions ELD with 1-1 with Rey MacKay and Jennifer (Jen) Grubbs" at bounding box center [454, 66] width 677 height 16
click at [126, 65] on icon "Breadcrumb" at bounding box center [124, 66] width 13 height 13
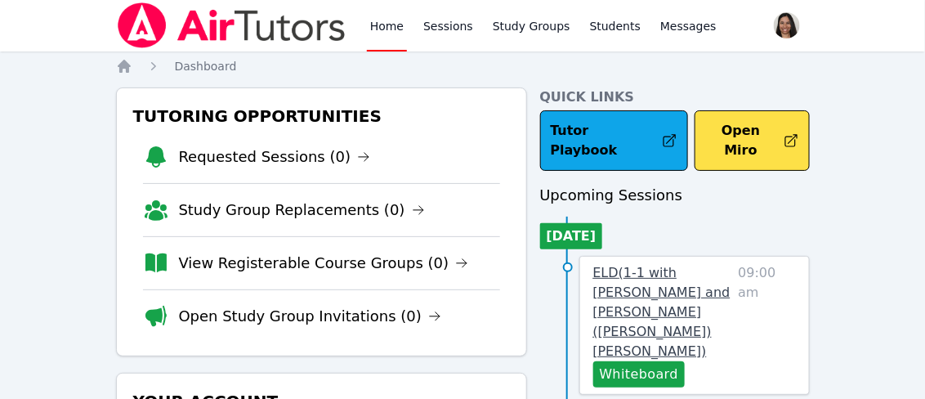
click at [641, 265] on span "ELD ( 1-1 with Rey MacKay and Jennifer (Jen) Grubbs )" at bounding box center [661, 312] width 137 height 94
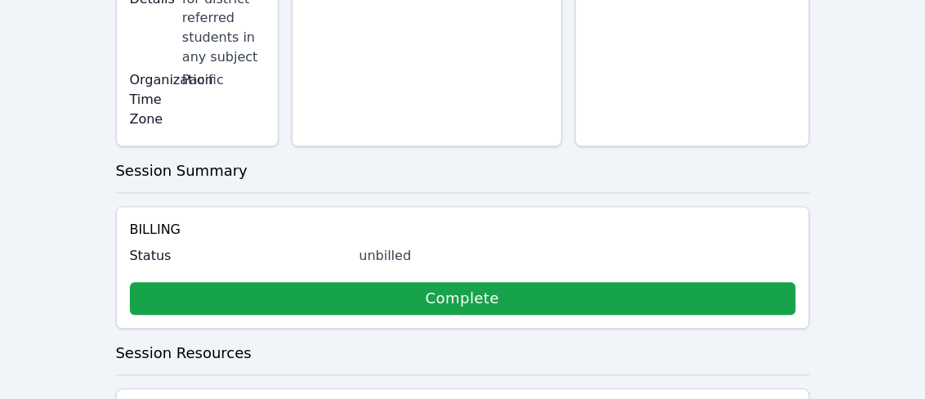
scroll to position [851, 0]
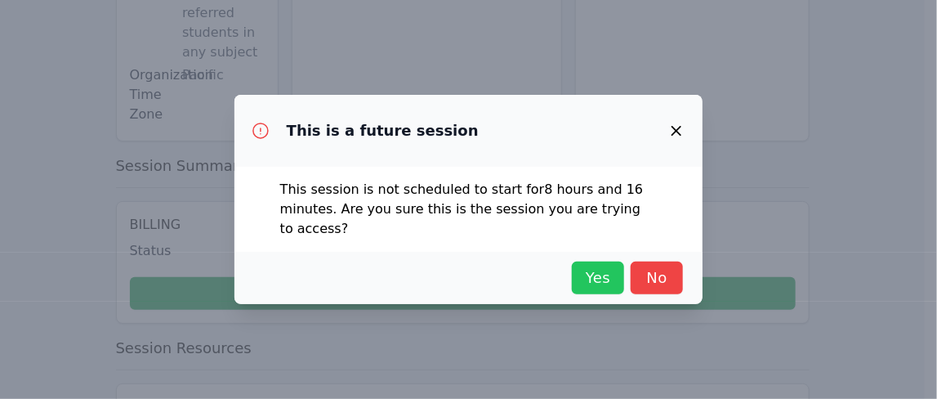
click at [604, 271] on span "Yes" at bounding box center [598, 277] width 36 height 23
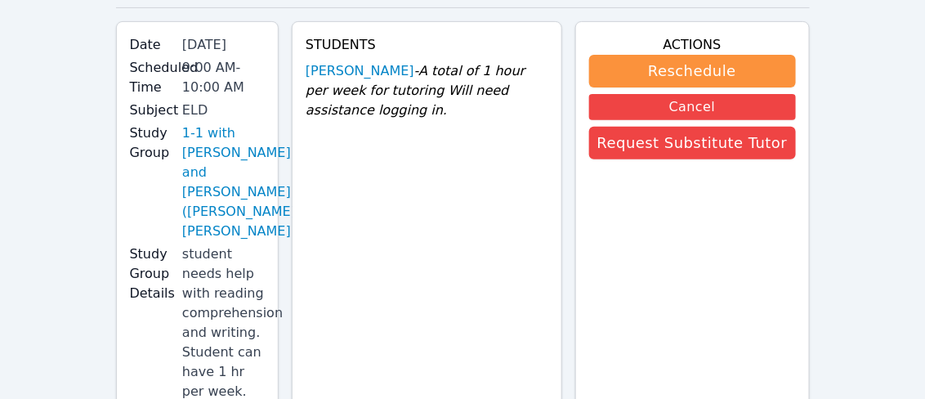
scroll to position [0, 0]
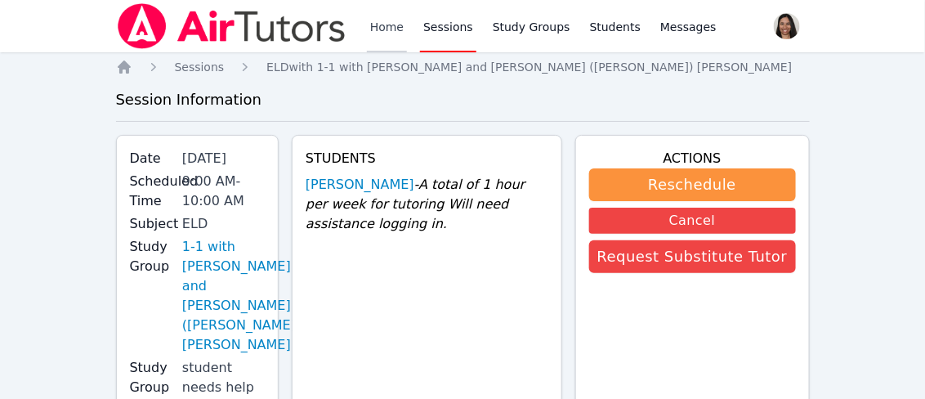
click at [397, 28] on link "Home" at bounding box center [387, 26] width 40 height 52
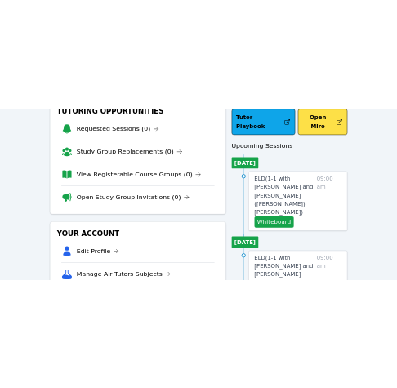
scroll to position [114, 0]
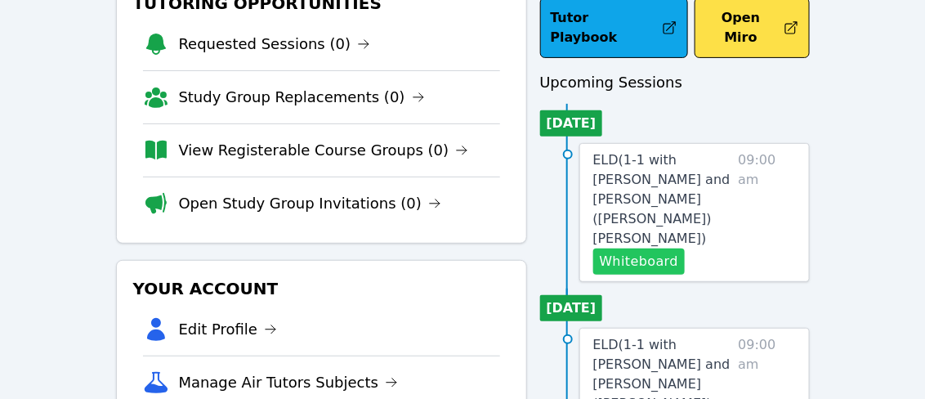
click at [645, 248] on button "Whiteboard" at bounding box center [639, 261] width 92 height 26
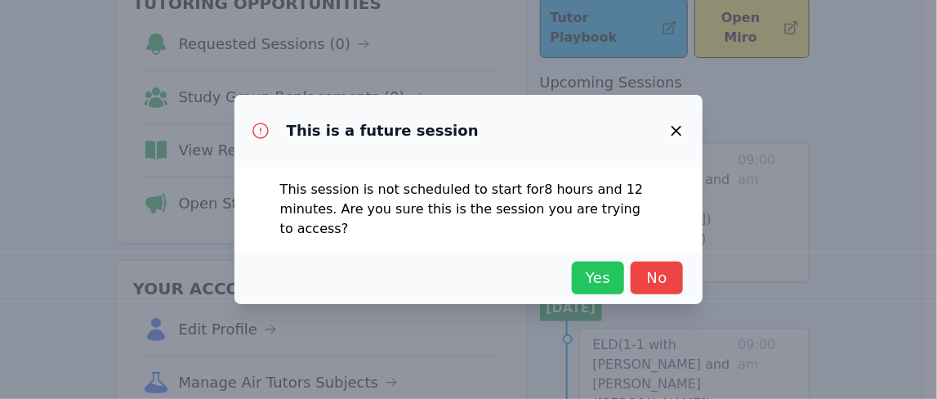
click at [591, 277] on span "Yes" at bounding box center [598, 277] width 36 height 23
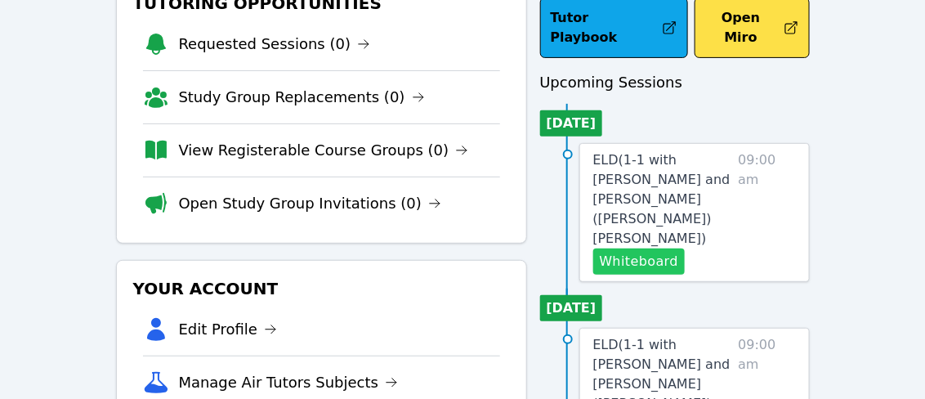
click at [625, 248] on button "Whiteboard" at bounding box center [639, 261] width 92 height 26
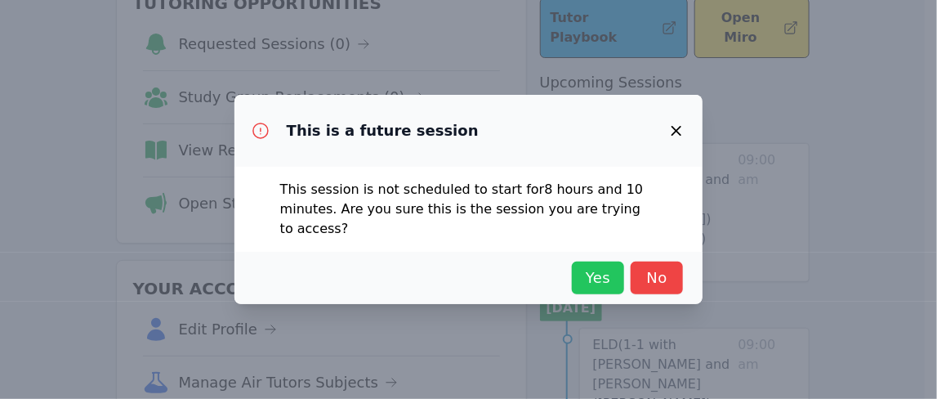
click at [596, 282] on span "Yes" at bounding box center [598, 277] width 36 height 23
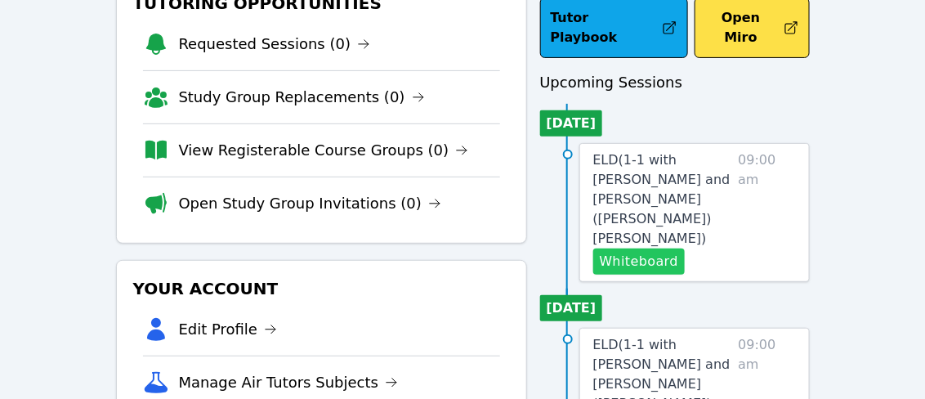
click at [636, 248] on button "Whiteboard" at bounding box center [639, 261] width 92 height 26
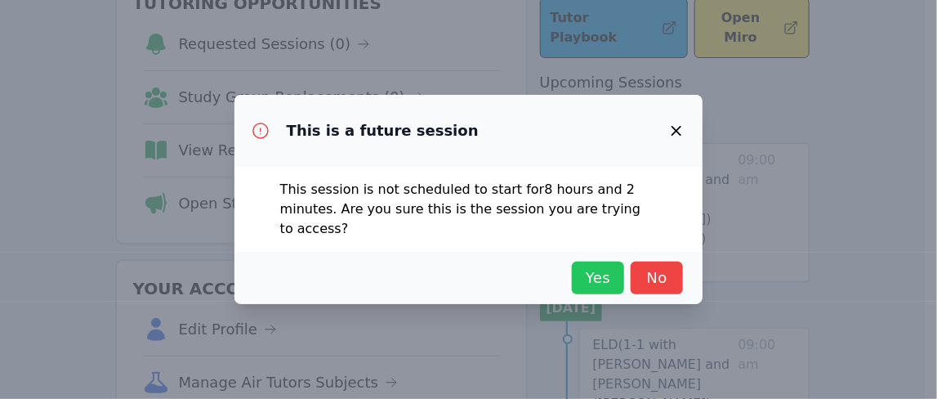
click at [585, 281] on span "Yes" at bounding box center [598, 277] width 36 height 23
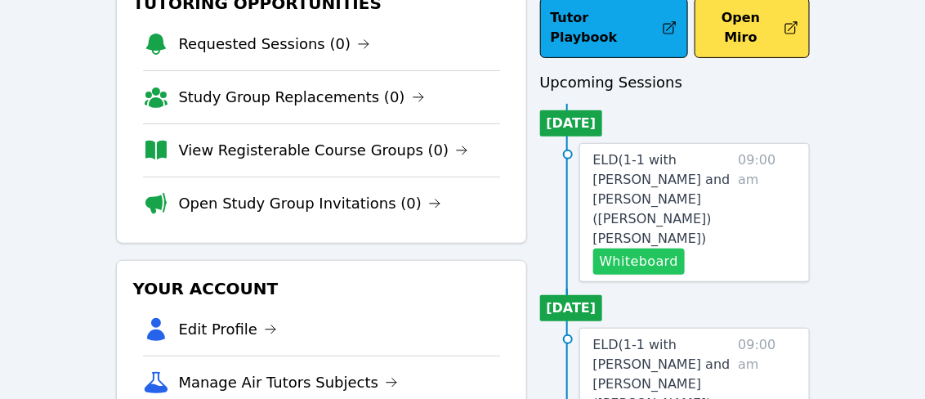
click at [619, 248] on button "Whiteboard" at bounding box center [639, 261] width 92 height 26
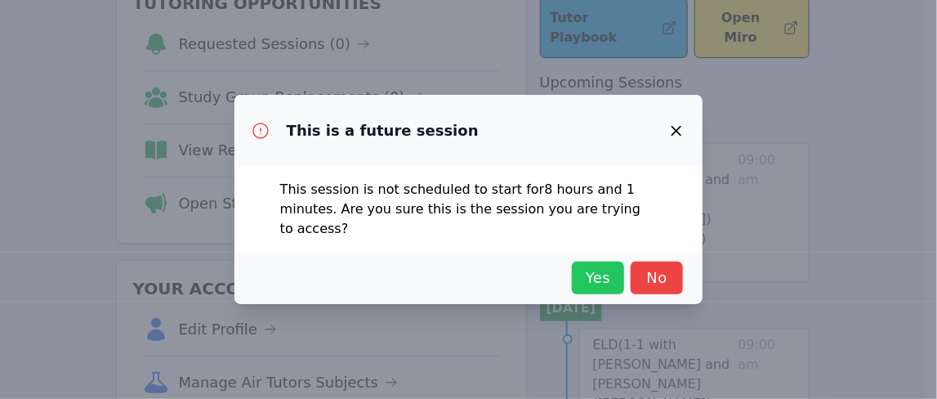
click at [610, 274] on span "Yes" at bounding box center [598, 277] width 36 height 23
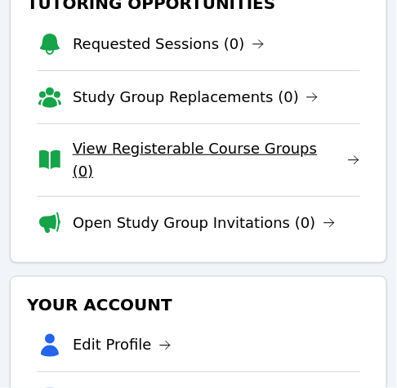
click at [247, 155] on link "View Registerable Course Groups (0)" at bounding box center [217, 160] width 288 height 46
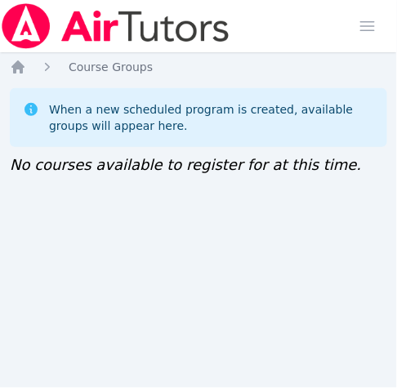
click at [46, 63] on icon "Breadcrumb" at bounding box center [47, 67] width 5 height 8
click at [19, 60] on icon "Breadcrumb" at bounding box center [17, 66] width 13 height 13
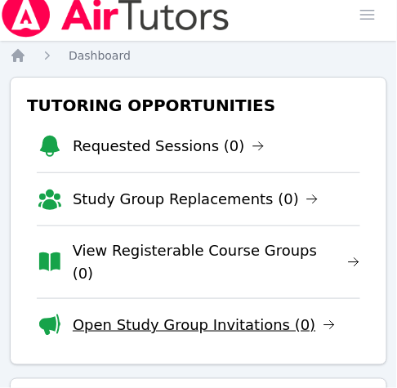
click at [213, 314] on link "Open Study Group Invitations (0)" at bounding box center [204, 325] width 263 height 23
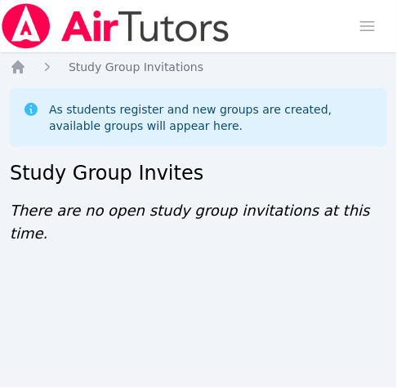
scroll to position [11, 0]
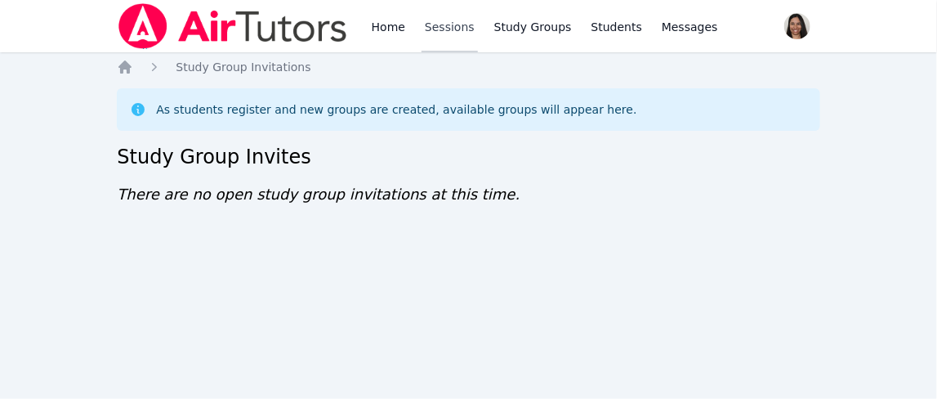
click at [439, 30] on link "Sessions" at bounding box center [450, 26] width 56 height 52
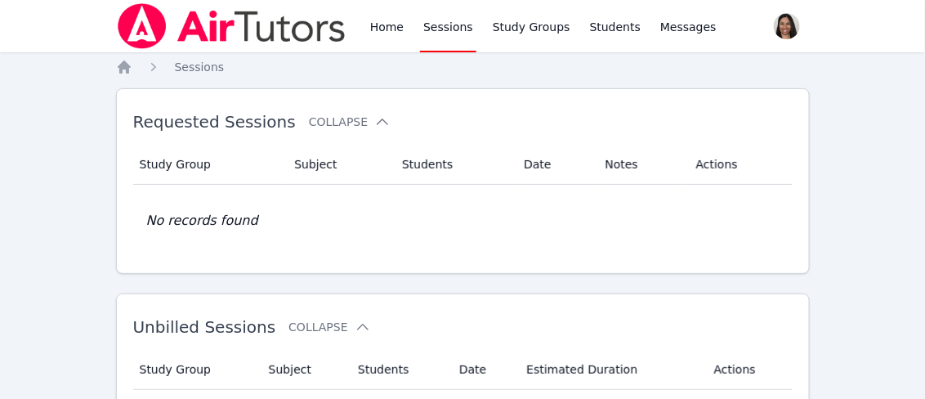
scroll to position [11, 0]
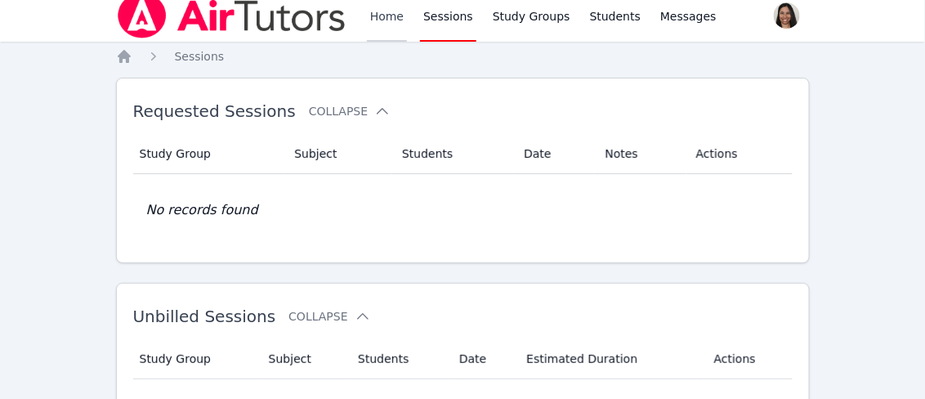
click at [379, 22] on link "Home" at bounding box center [387, 15] width 40 height 52
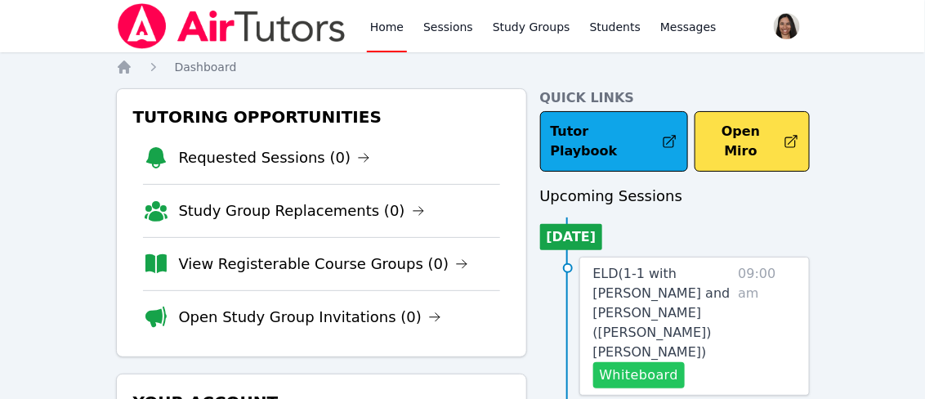
click at [638, 362] on button "Whiteboard" at bounding box center [639, 375] width 92 height 26
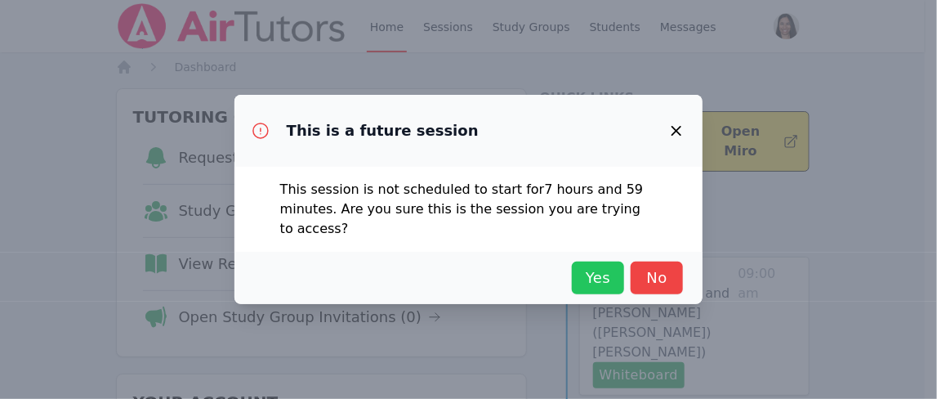
click at [592, 281] on span "Yes" at bounding box center [598, 277] width 36 height 23
